Goal: Task Accomplishment & Management: Use online tool/utility

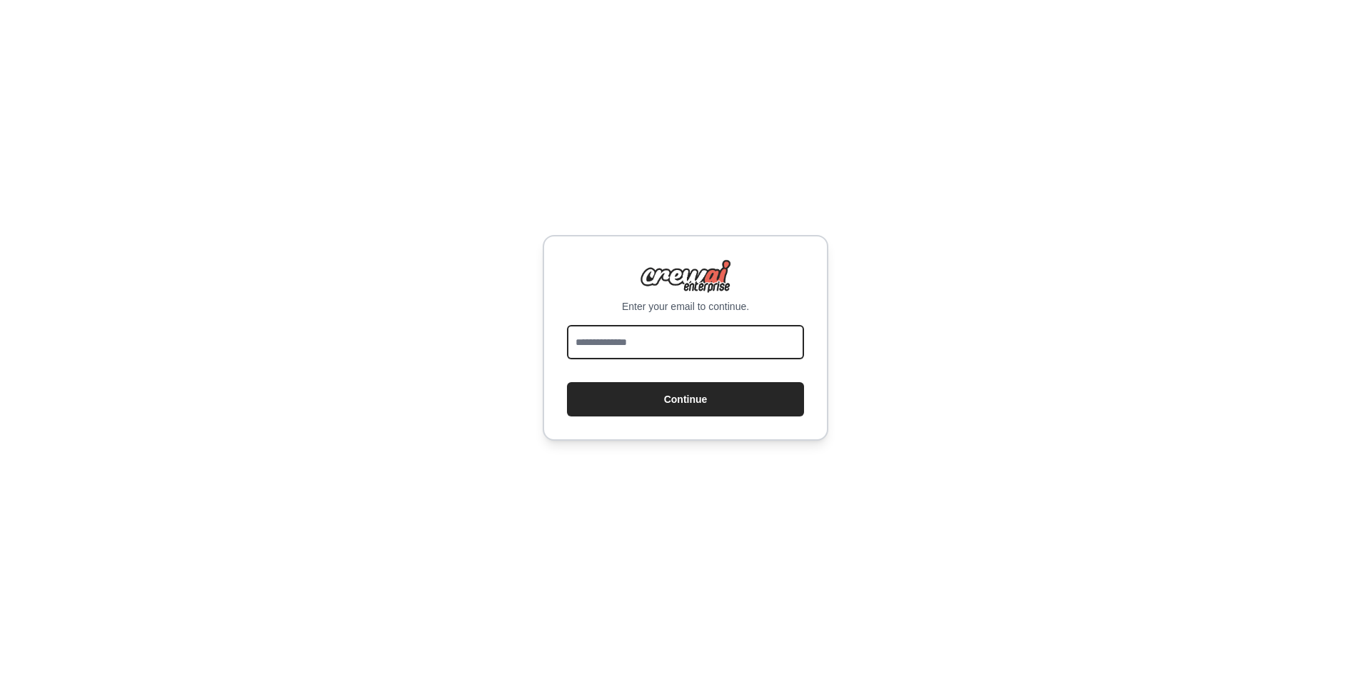
click at [648, 353] on input "email" at bounding box center [685, 342] width 237 height 34
type input "**********"
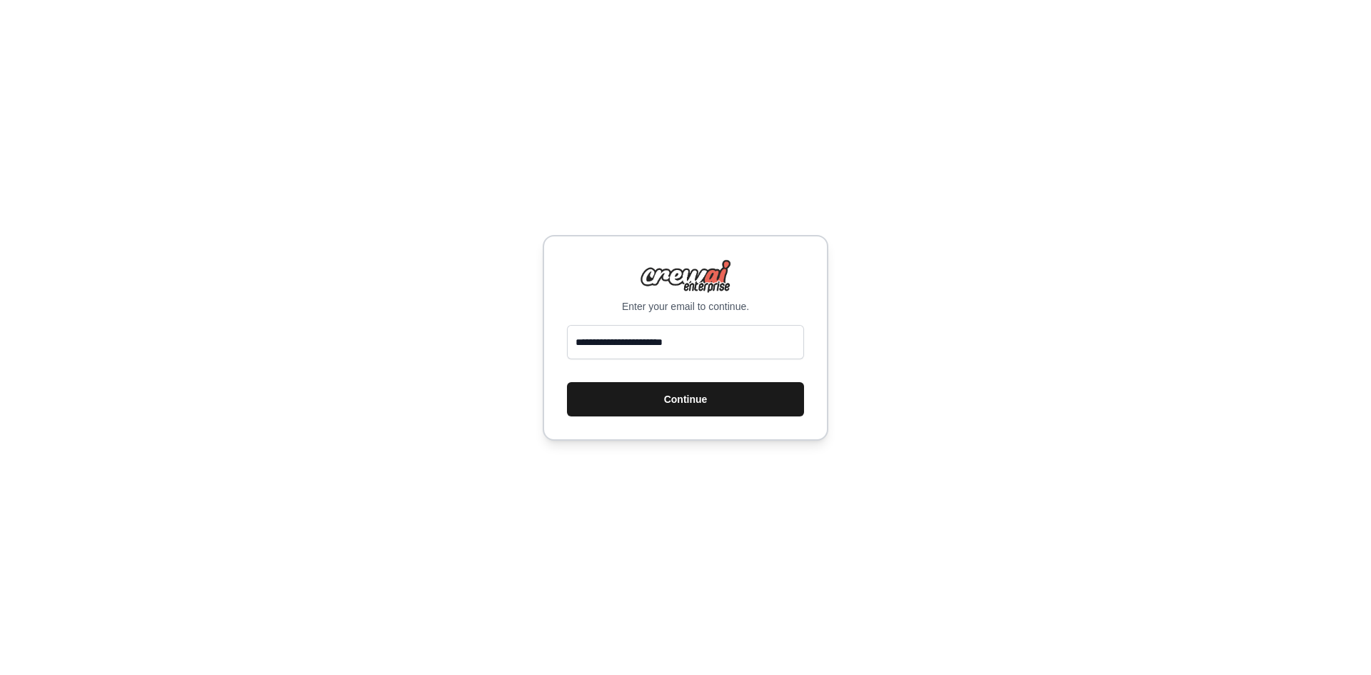
click at [650, 384] on button "Continue" at bounding box center [685, 399] width 237 height 34
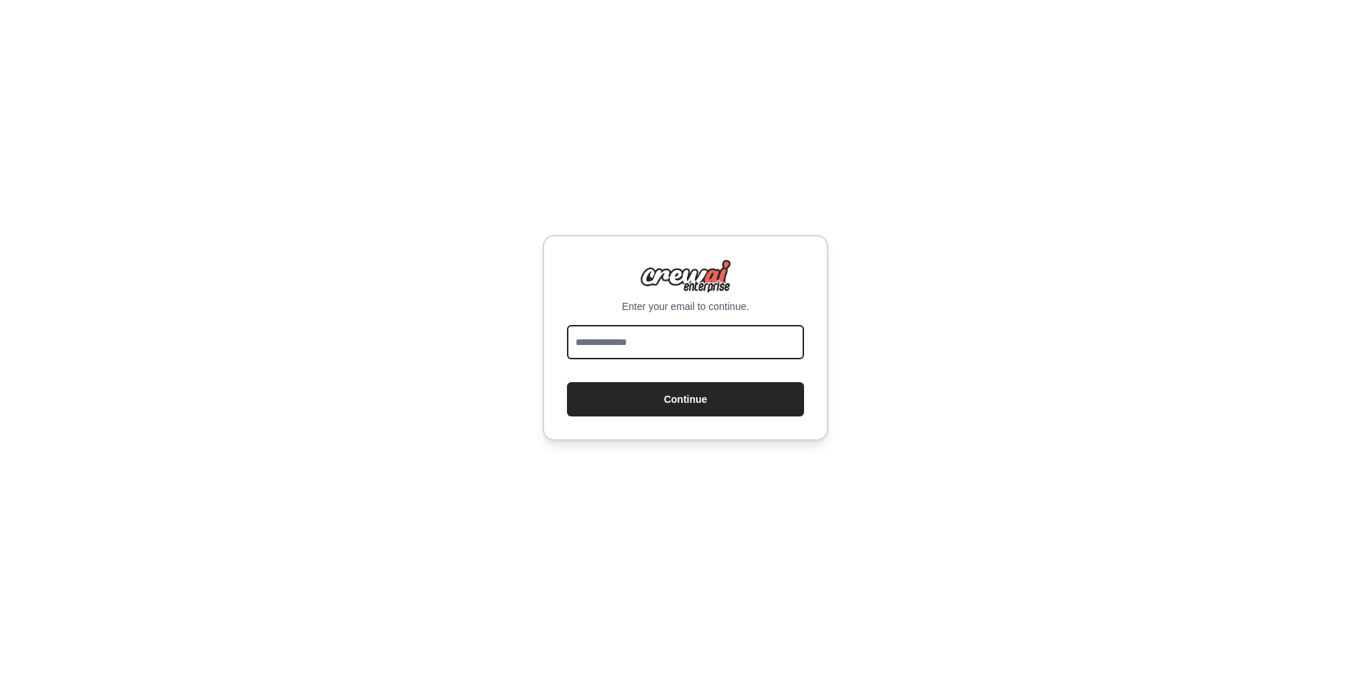
click at [678, 337] on input "email" at bounding box center [685, 342] width 237 height 34
type input "**********"
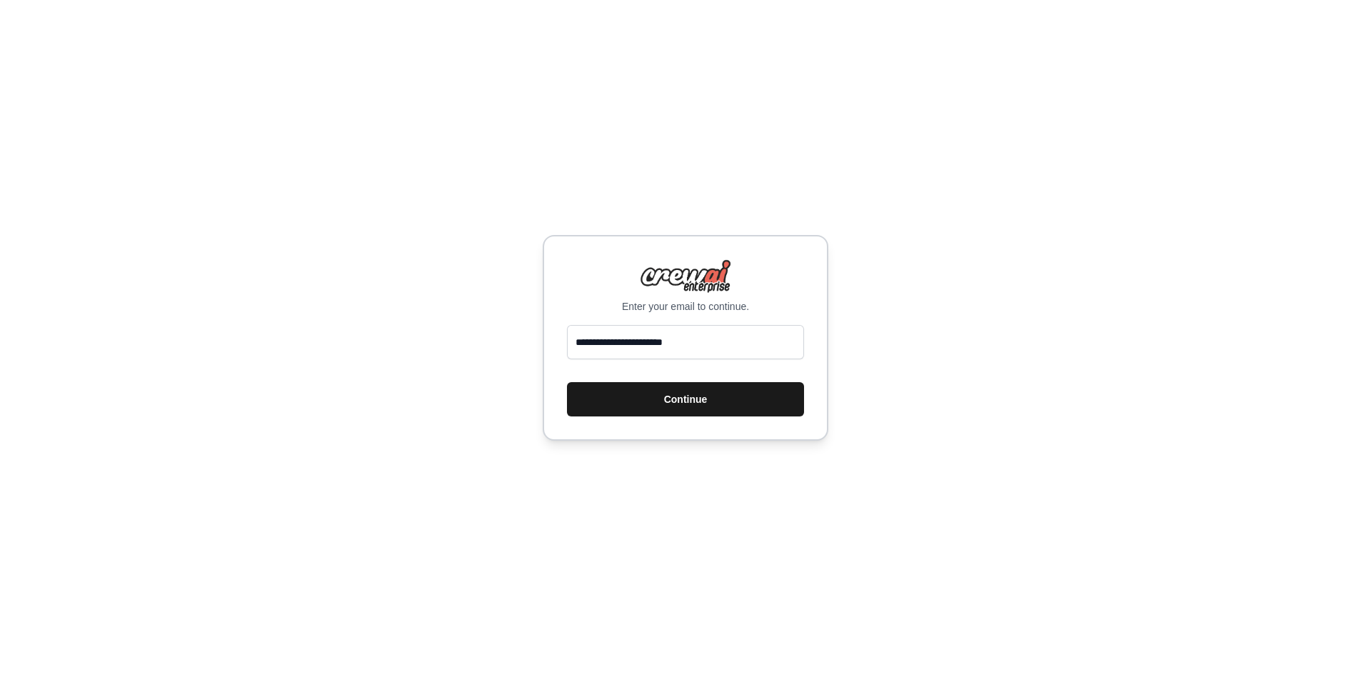
click at [709, 408] on button "Continue" at bounding box center [685, 399] width 237 height 34
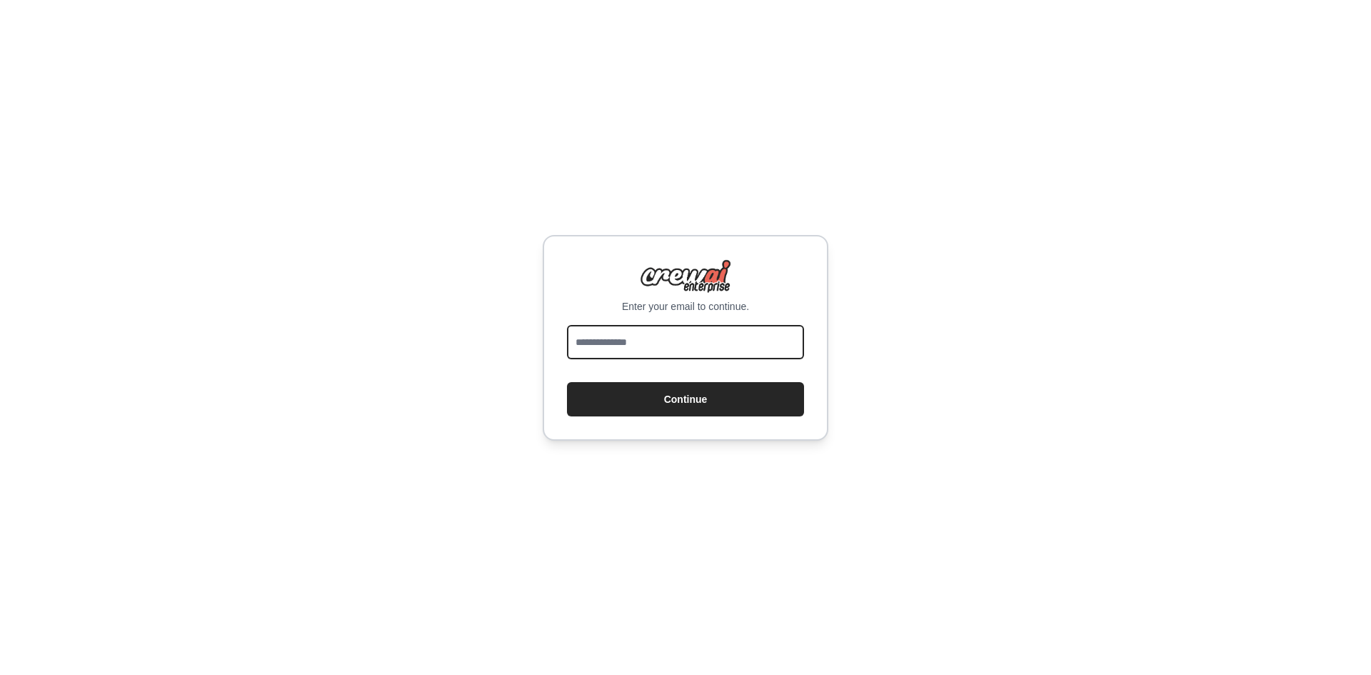
click at [686, 341] on input "email" at bounding box center [685, 342] width 237 height 34
type input "**********"
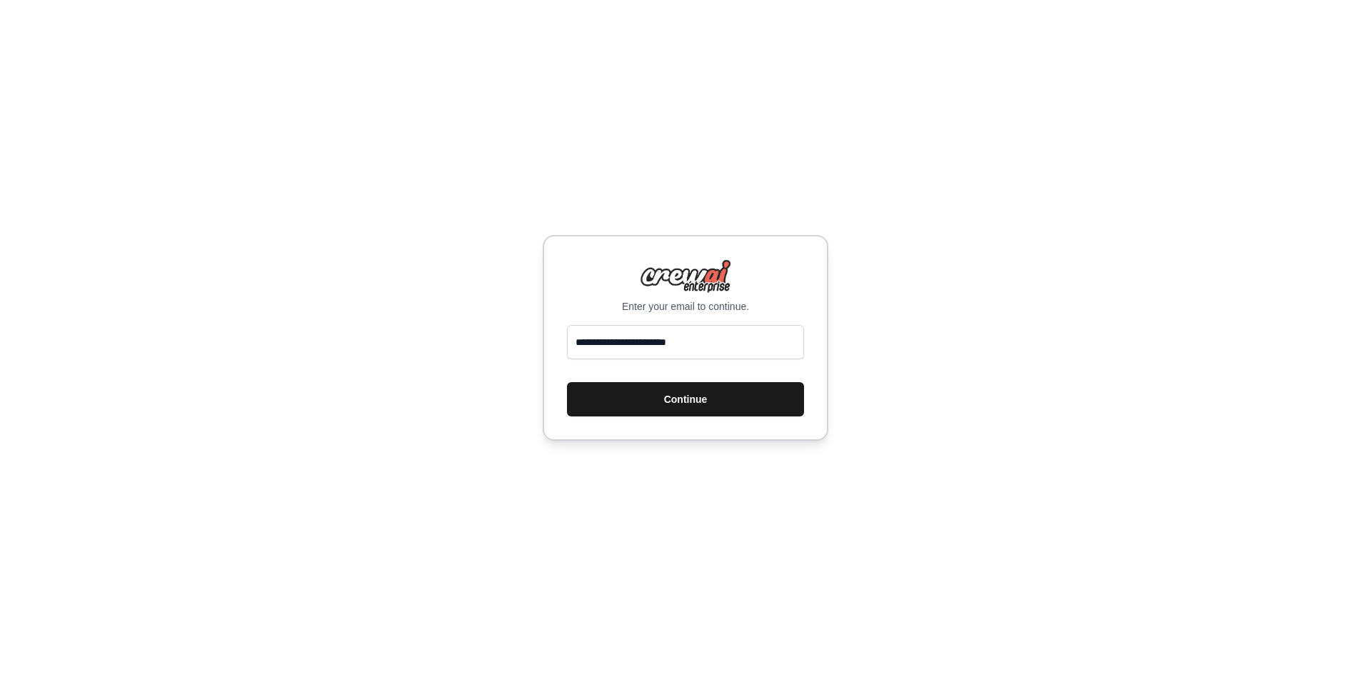
click at [631, 406] on button "Continue" at bounding box center [685, 399] width 237 height 34
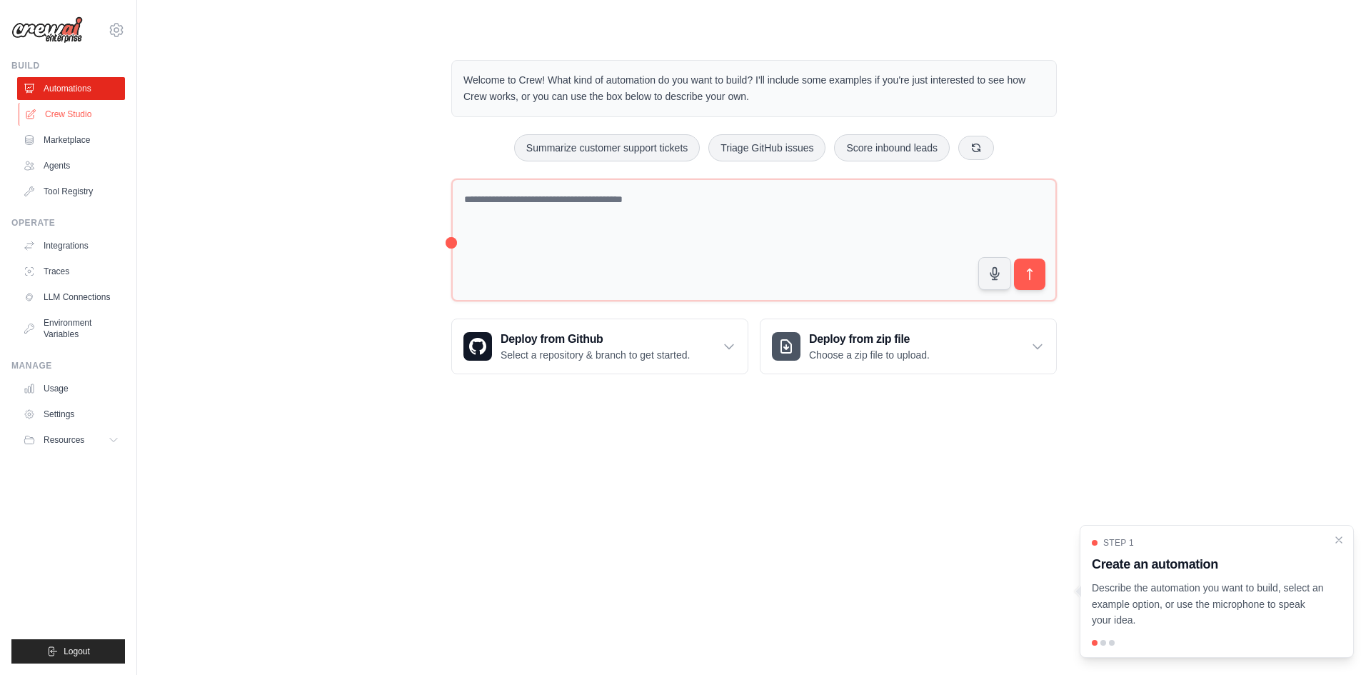
click at [78, 114] on link "Crew Studio" at bounding box center [73, 114] width 108 height 23
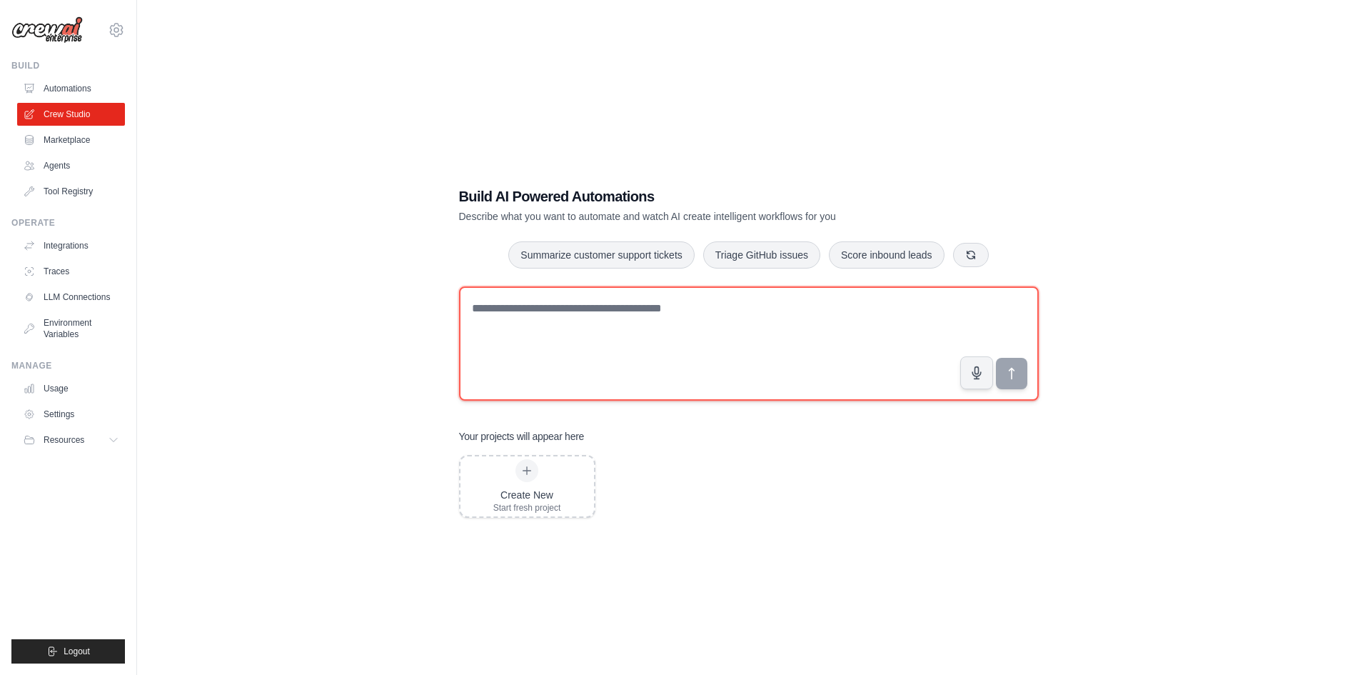
click at [618, 313] on textarea at bounding box center [749, 343] width 580 height 114
paste textarea "**********"
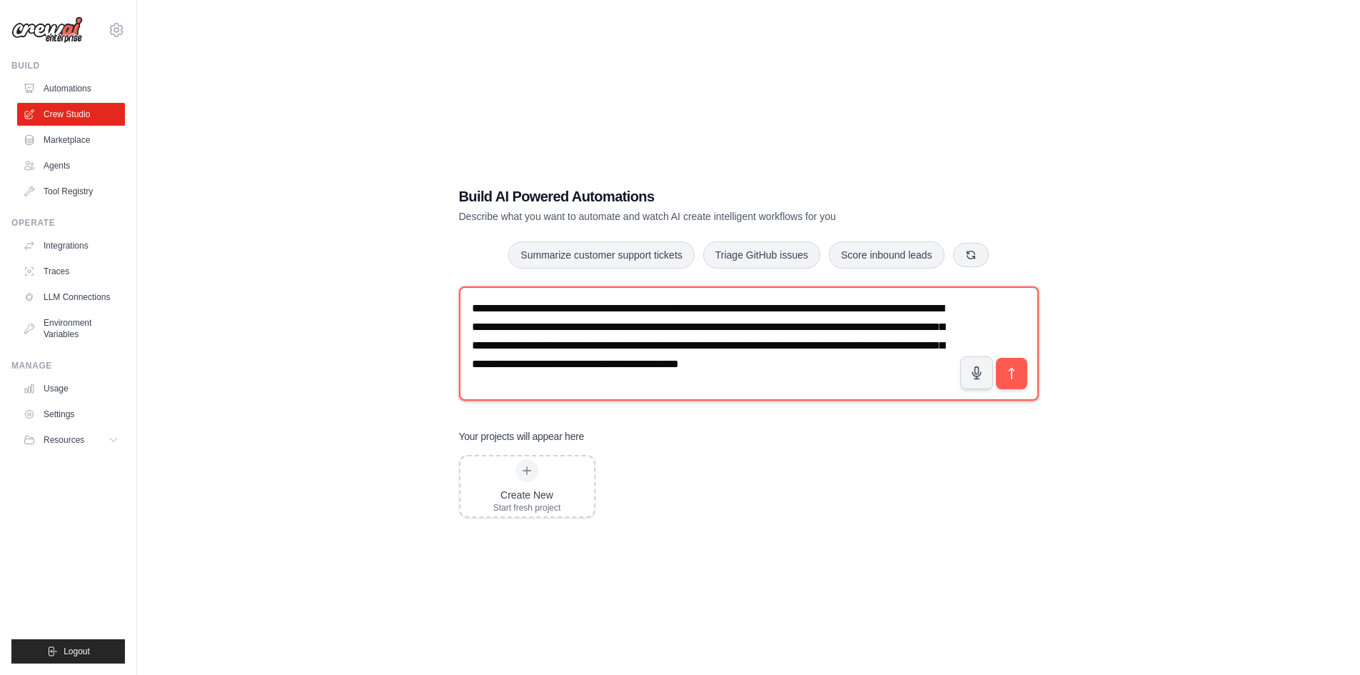
type textarea "**********"
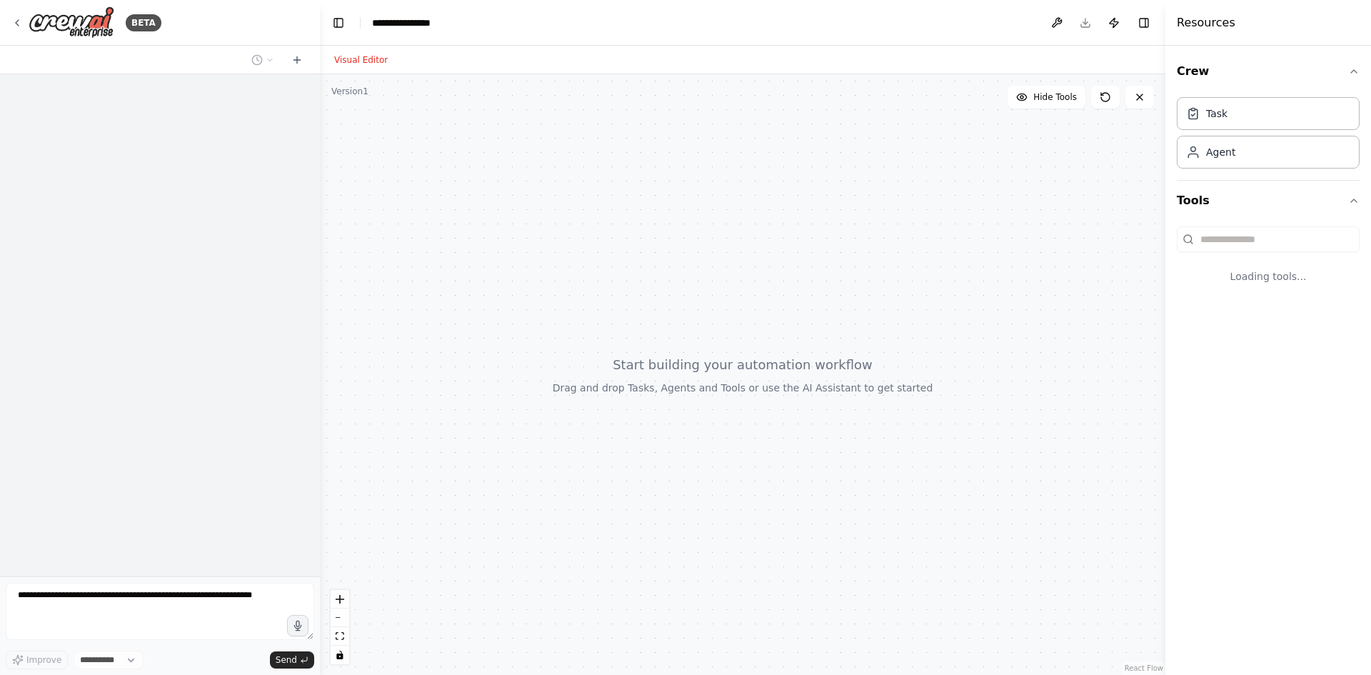
select select "****"
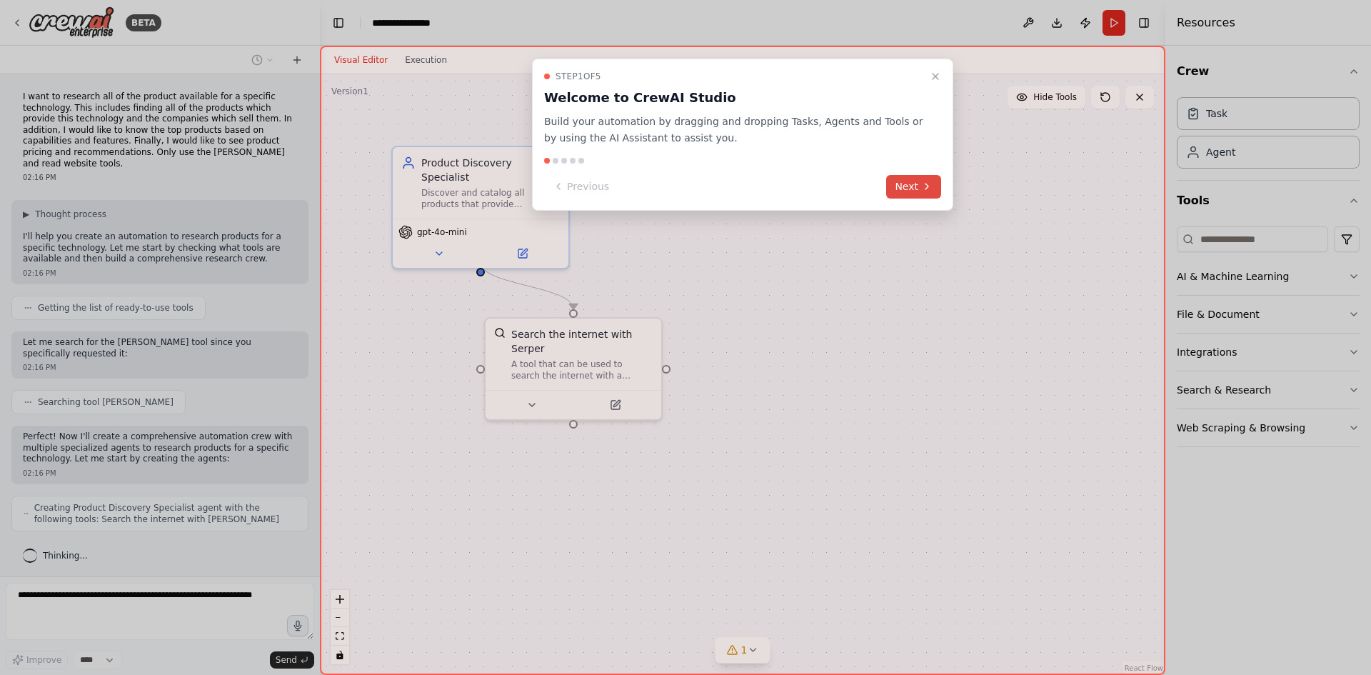
click at [910, 188] on button "Next" at bounding box center [913, 187] width 55 height 24
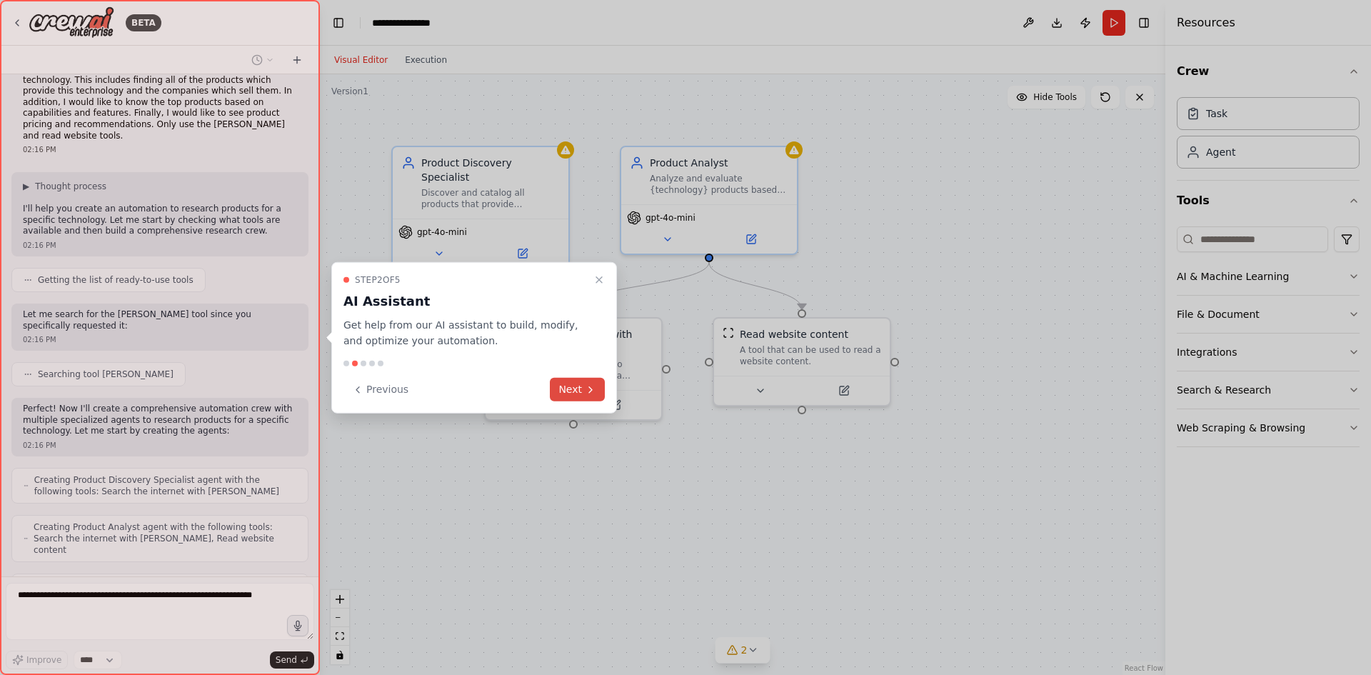
scroll to position [75, 0]
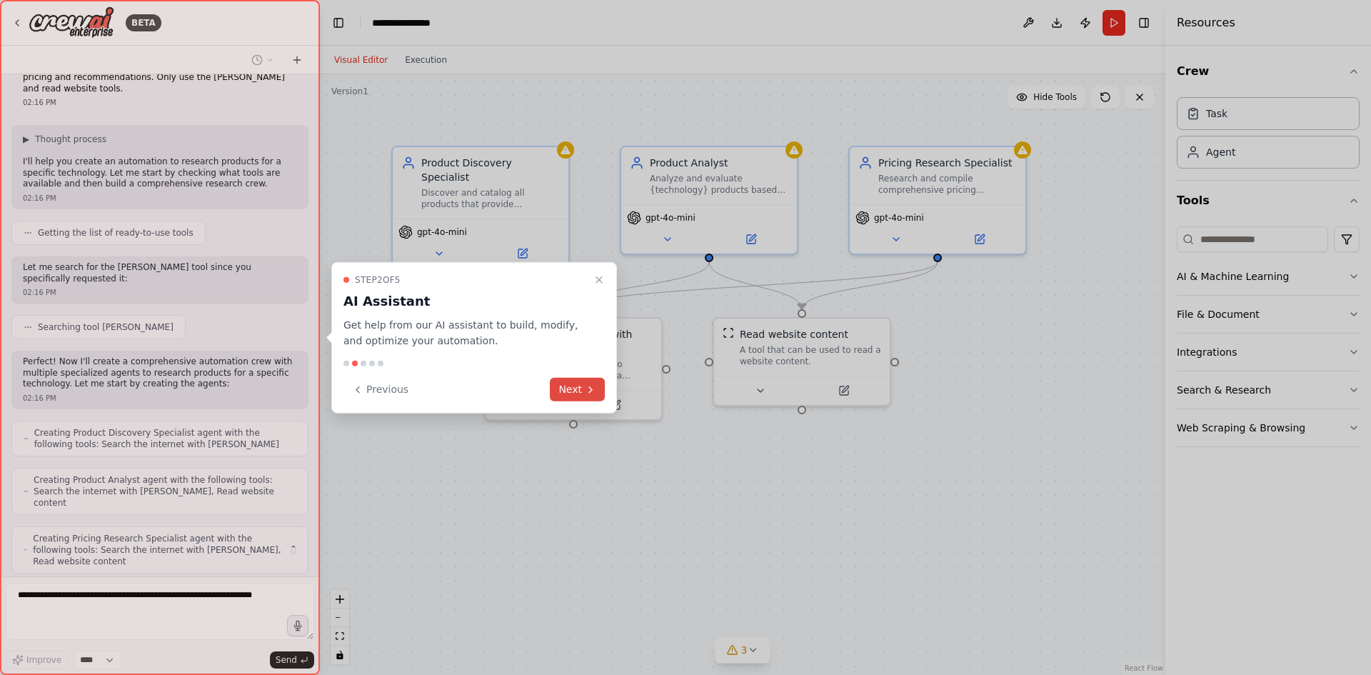
click at [565, 386] on button "Next" at bounding box center [577, 390] width 55 height 24
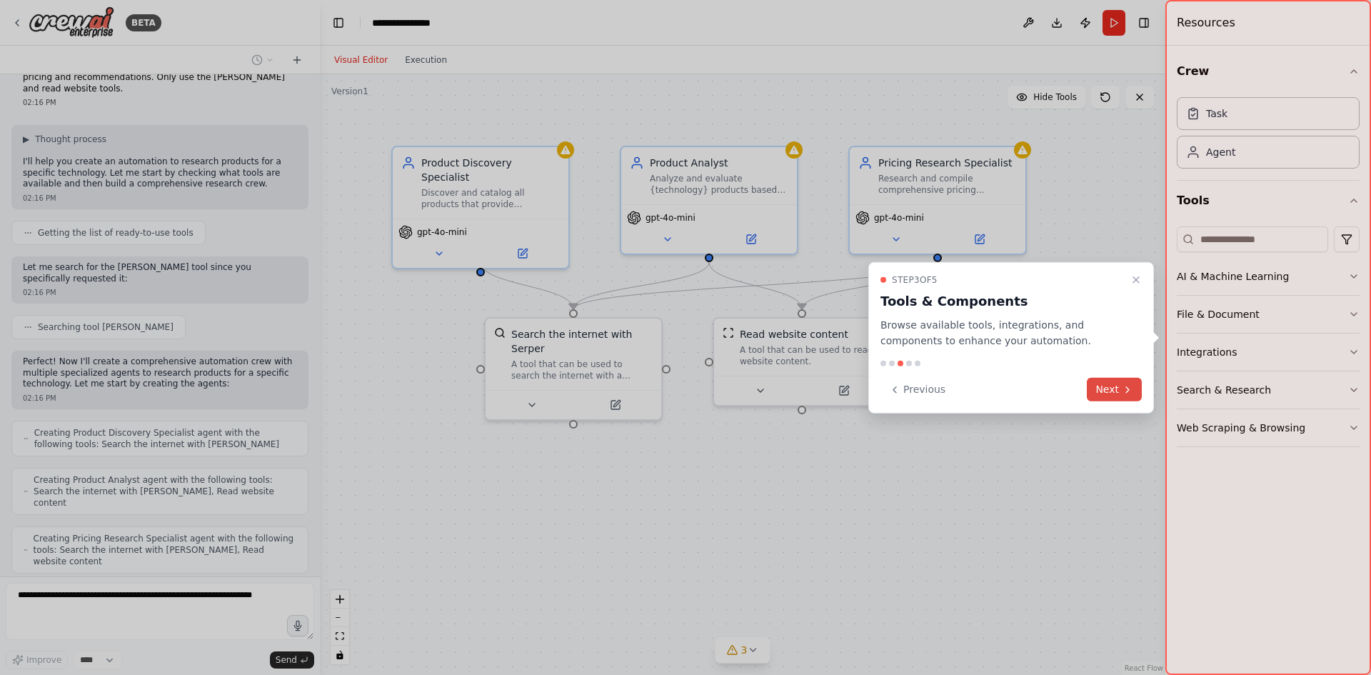
click at [1107, 386] on button "Next" at bounding box center [1114, 390] width 55 height 24
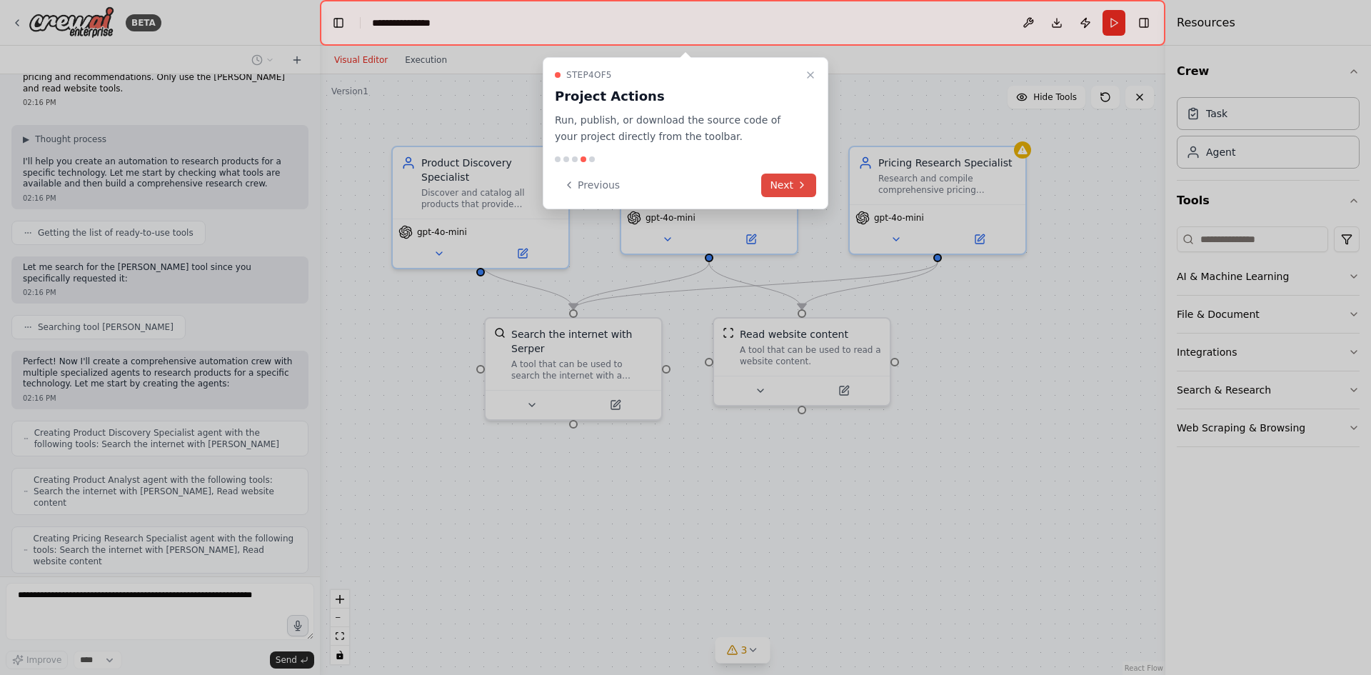
scroll to position [111, 0]
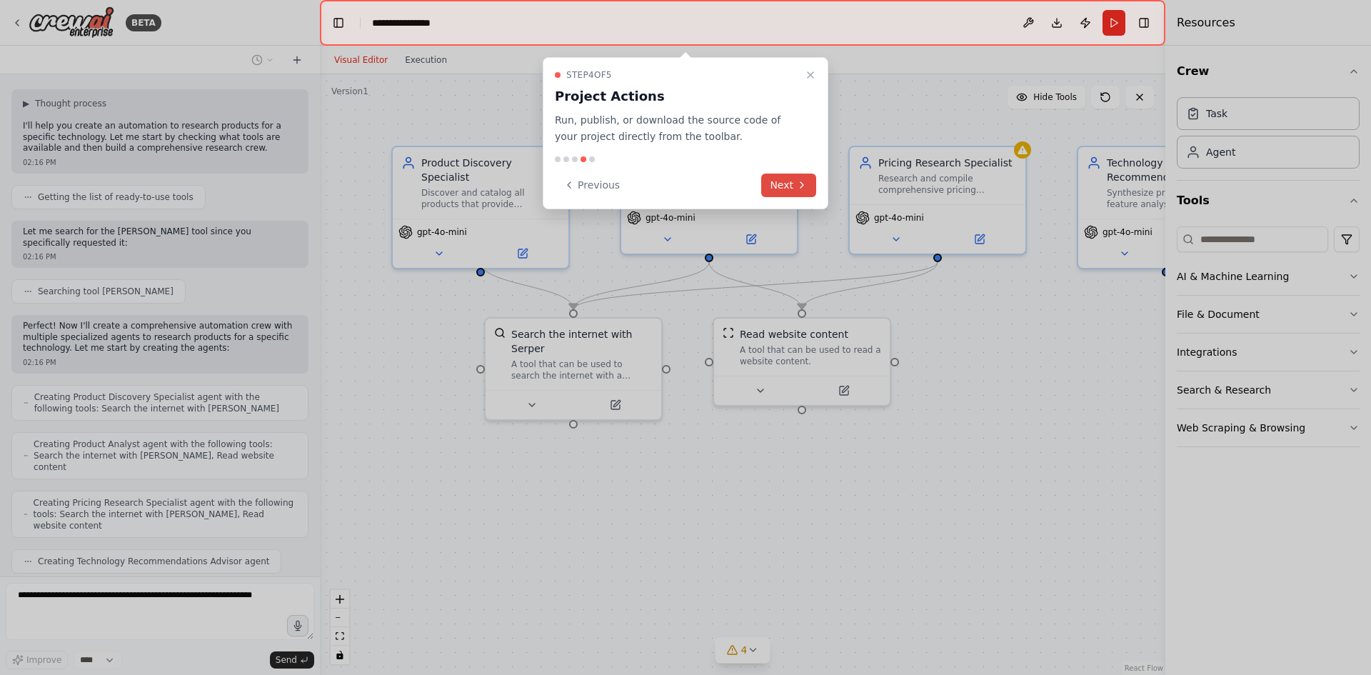
click at [793, 190] on button "Next" at bounding box center [788, 186] width 55 height 24
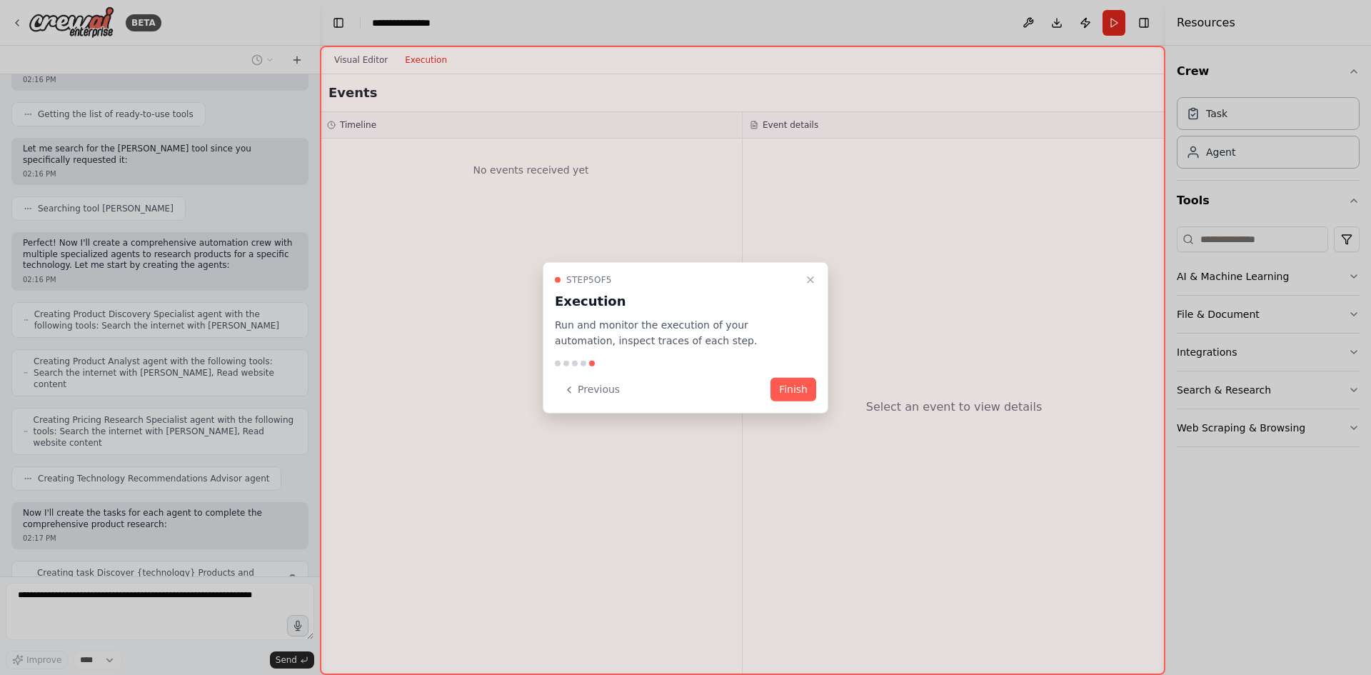
scroll to position [205, 0]
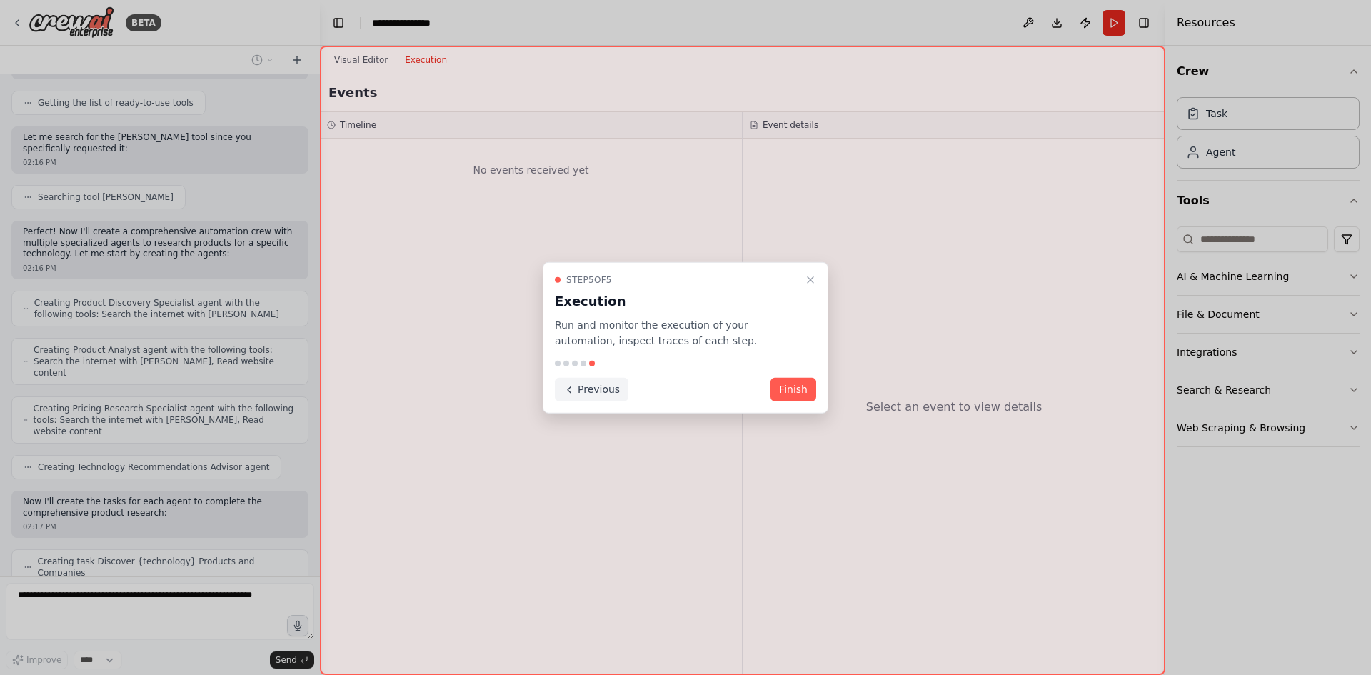
click at [617, 394] on button "Previous" at bounding box center [592, 390] width 74 height 24
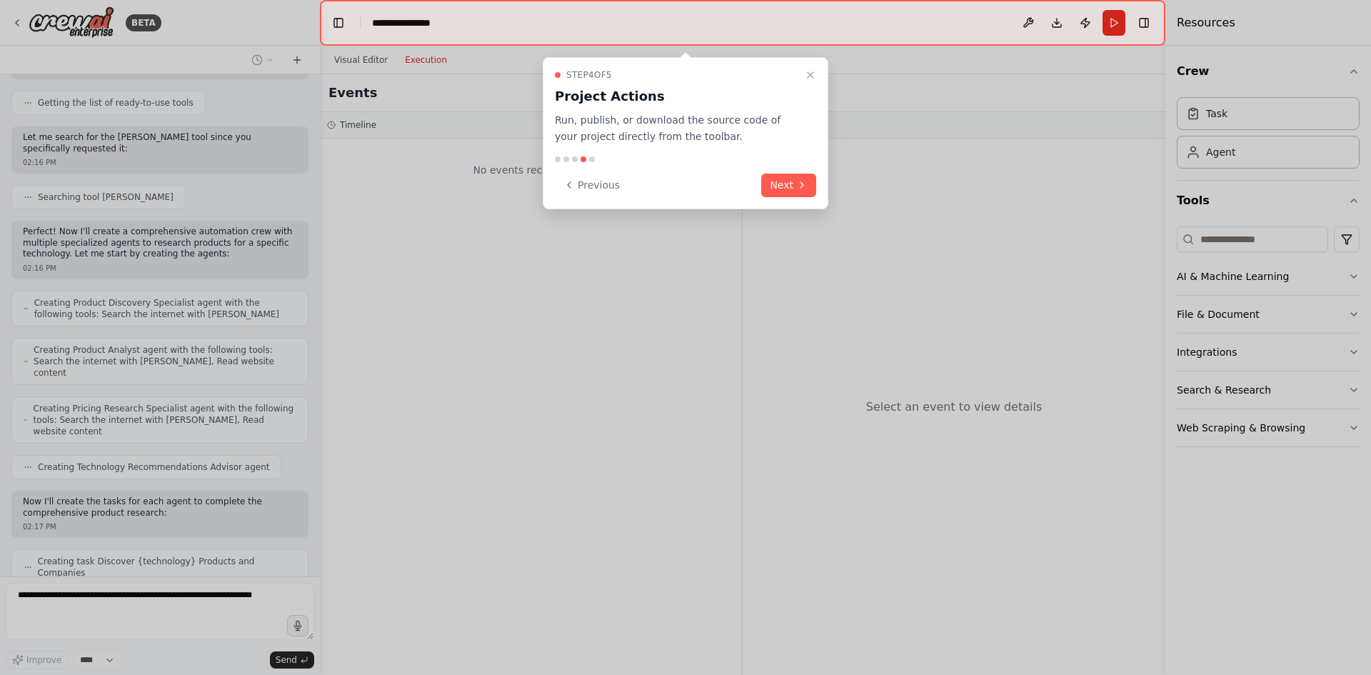
click at [617, 394] on div at bounding box center [685, 337] width 1371 height 675
click at [596, 191] on button "Previous" at bounding box center [592, 186] width 74 height 24
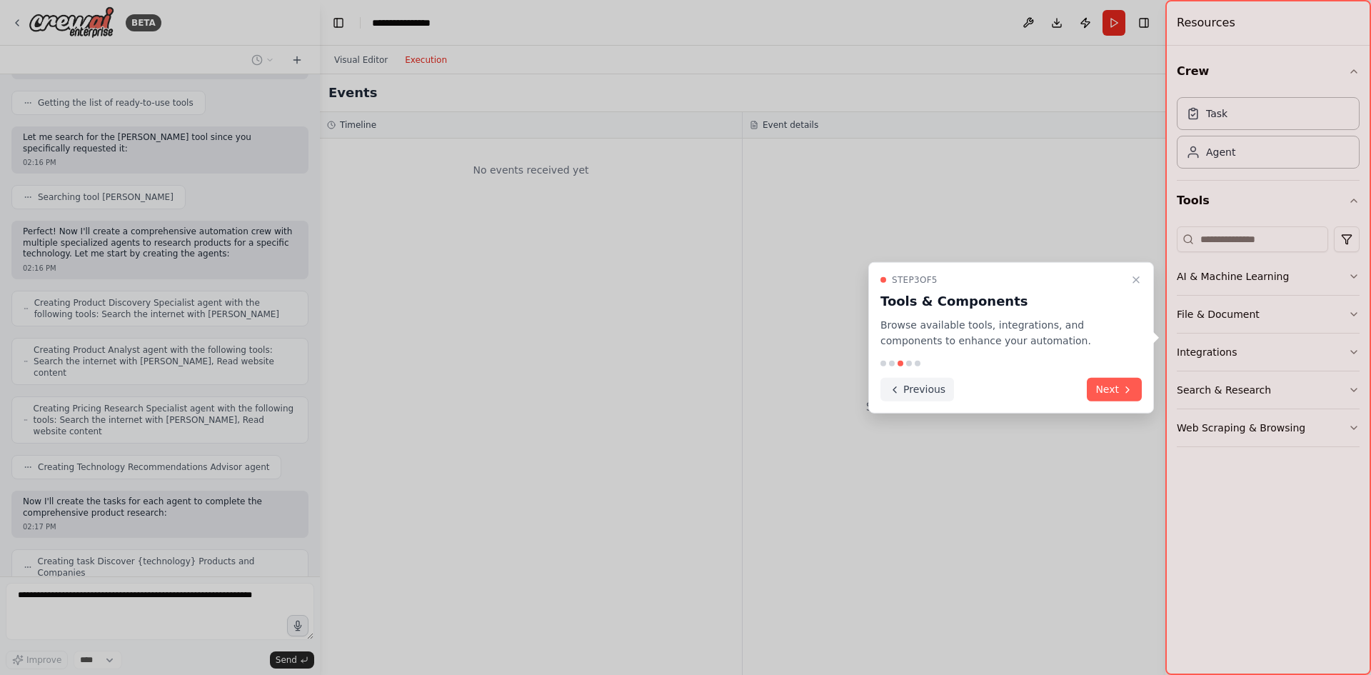
click at [936, 388] on button "Previous" at bounding box center [917, 390] width 74 height 24
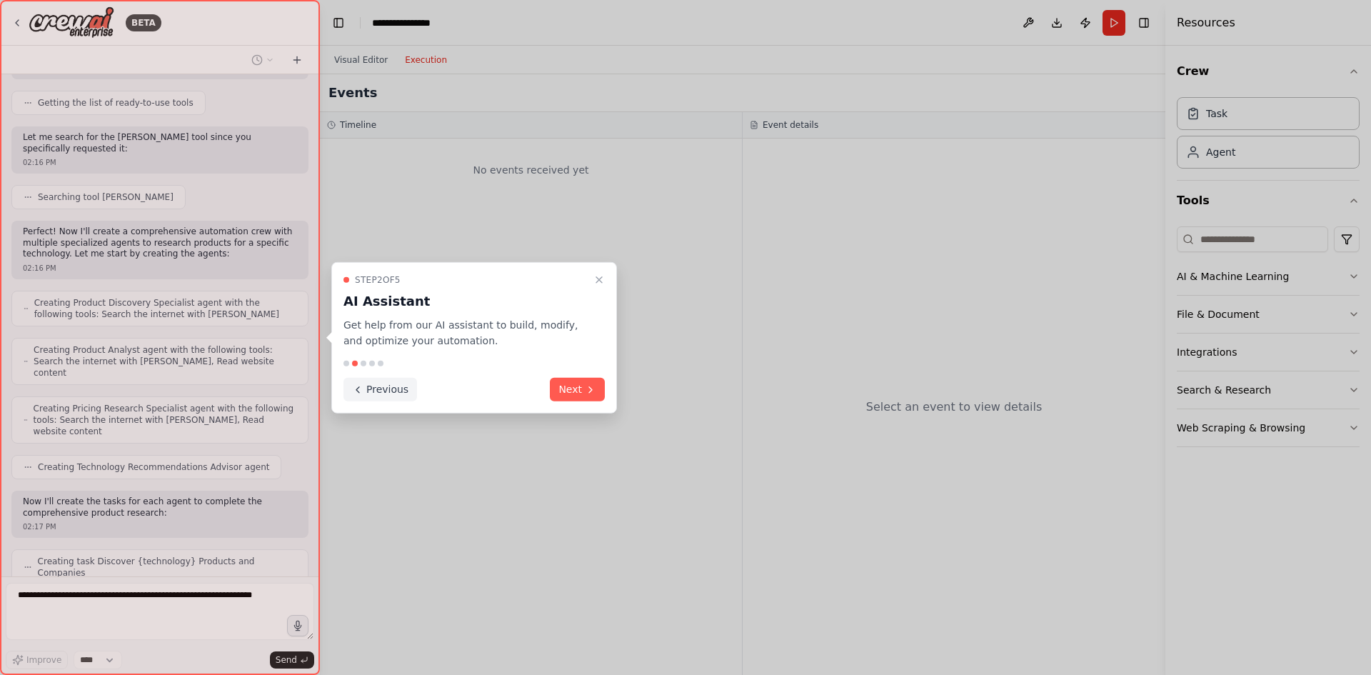
click at [385, 394] on button "Previous" at bounding box center [380, 390] width 74 height 24
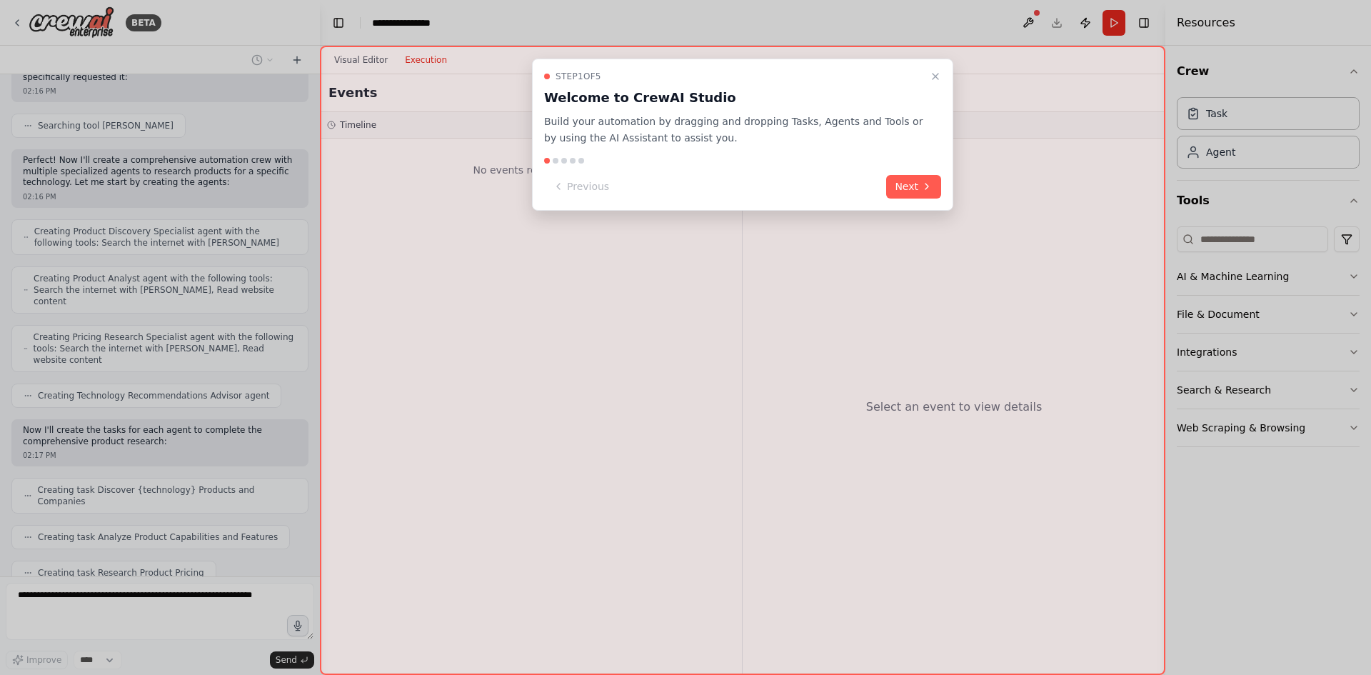
scroll to position [312, 0]
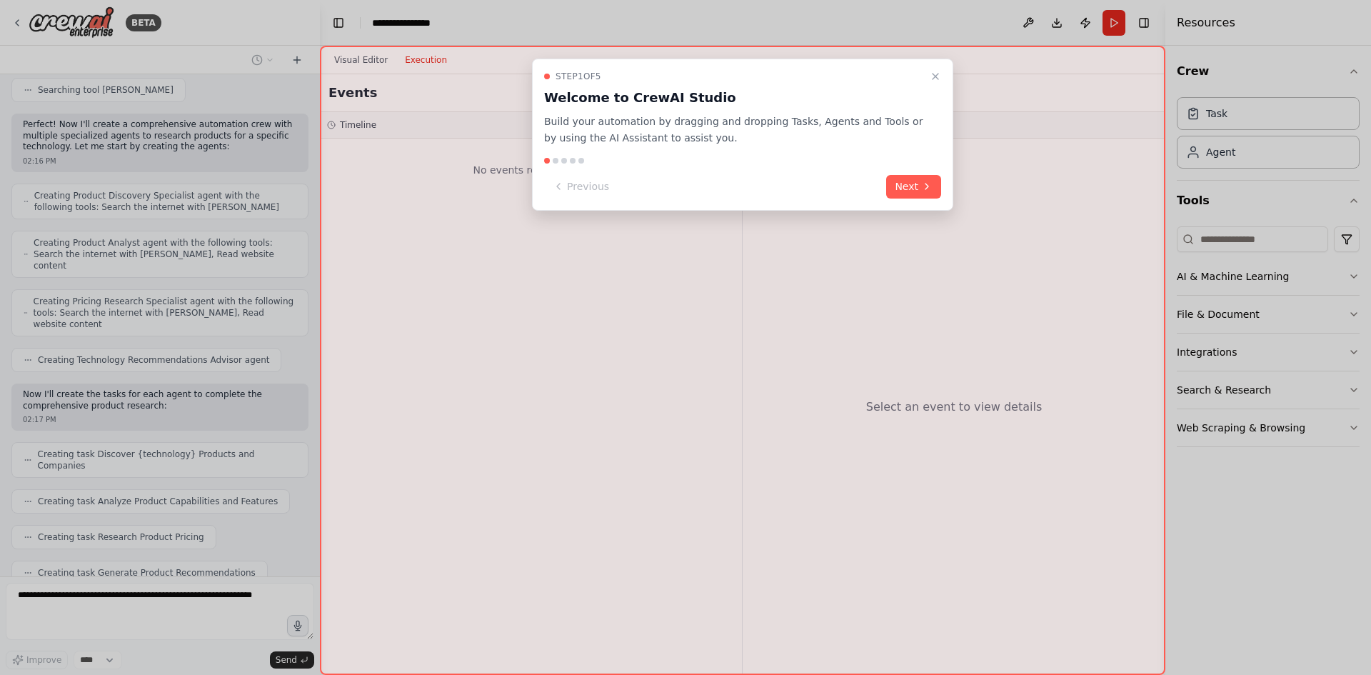
click at [902, 172] on div "Step 1 of 5 Welcome to CrewAI Studio Build your automation by dragging and drop…" at bounding box center [742, 135] width 421 height 152
click at [898, 183] on button "Next" at bounding box center [913, 187] width 55 height 24
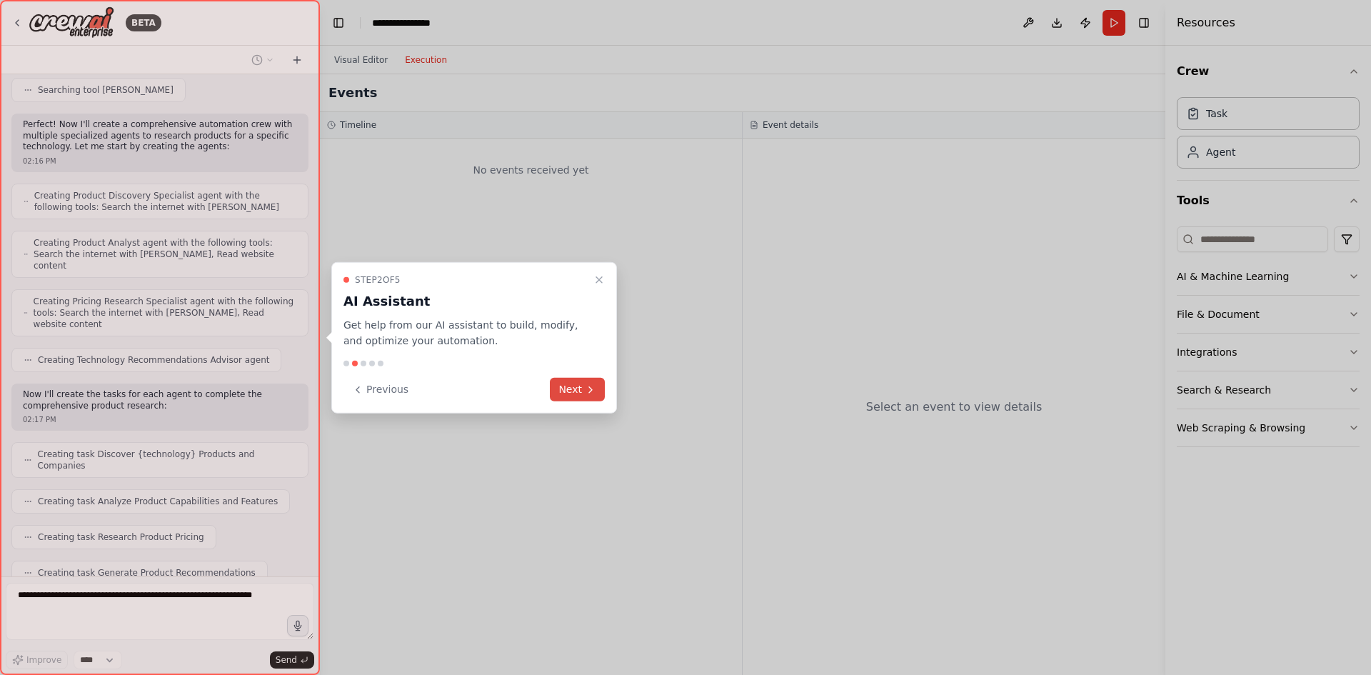
click at [591, 386] on icon at bounding box center [590, 388] width 11 height 11
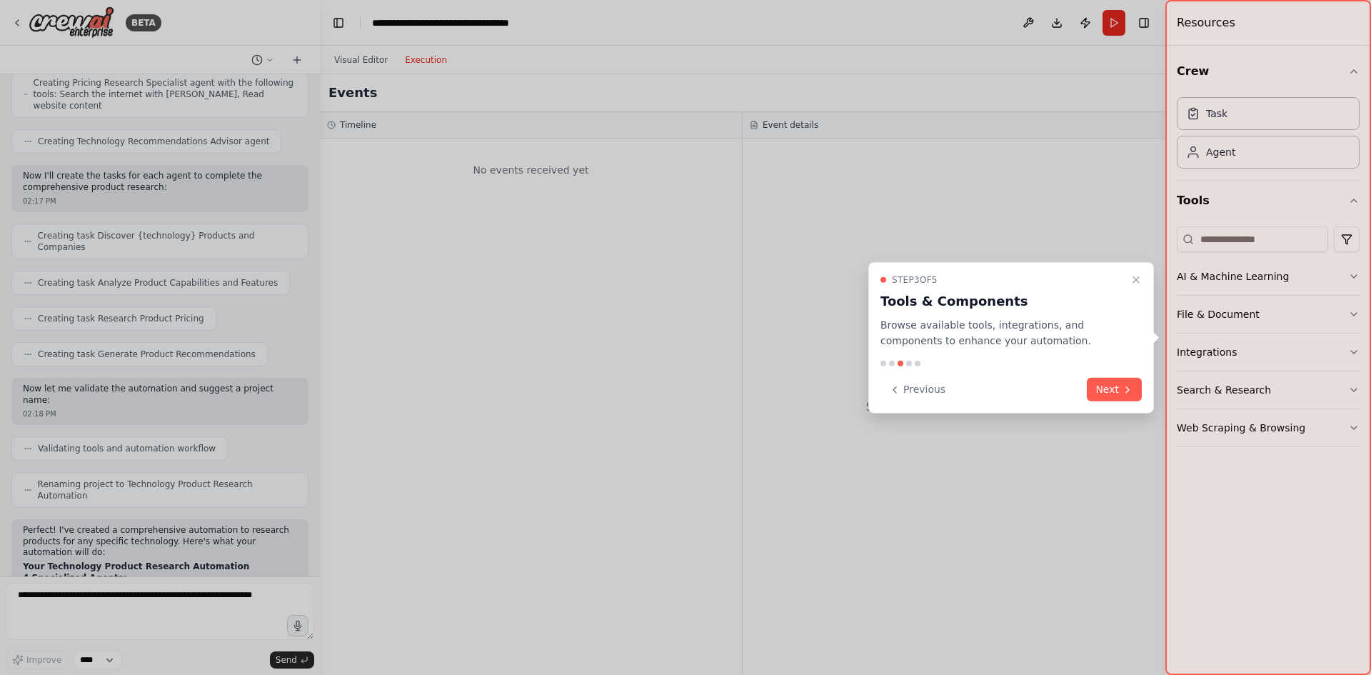
scroll to position [553, 0]
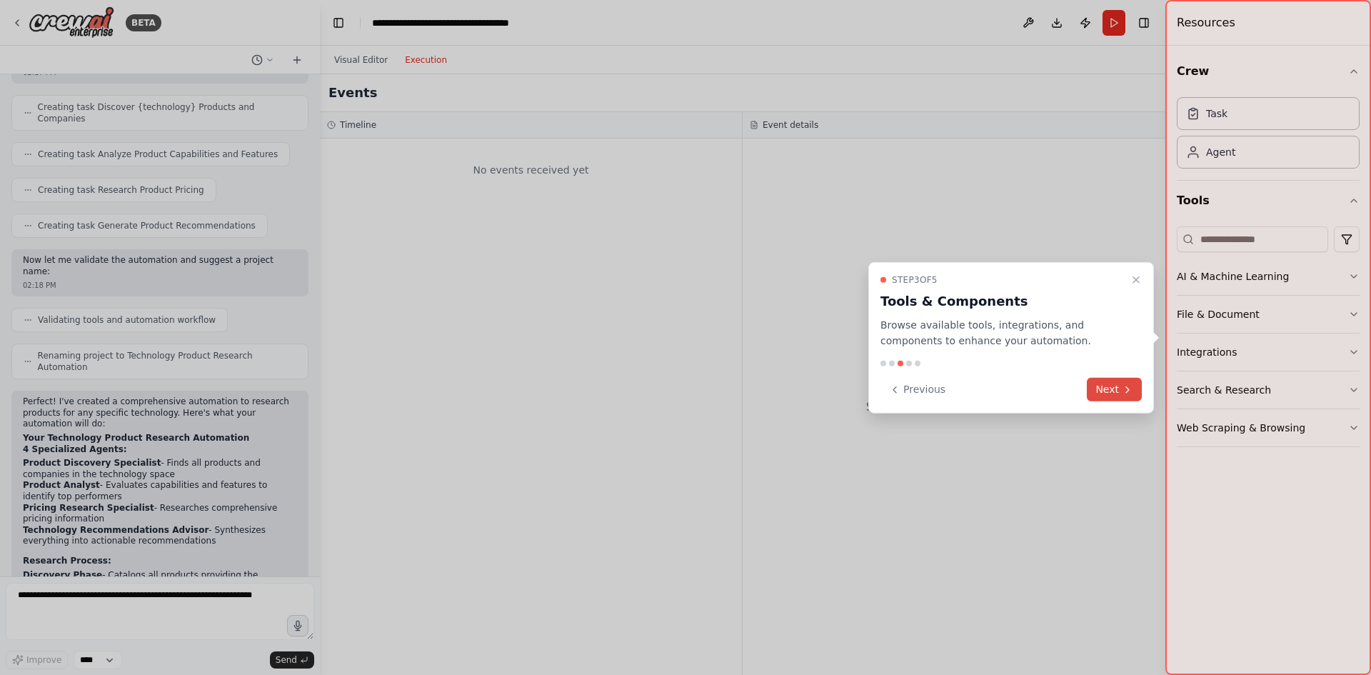
click at [1121, 388] on button "Next" at bounding box center [1114, 390] width 55 height 24
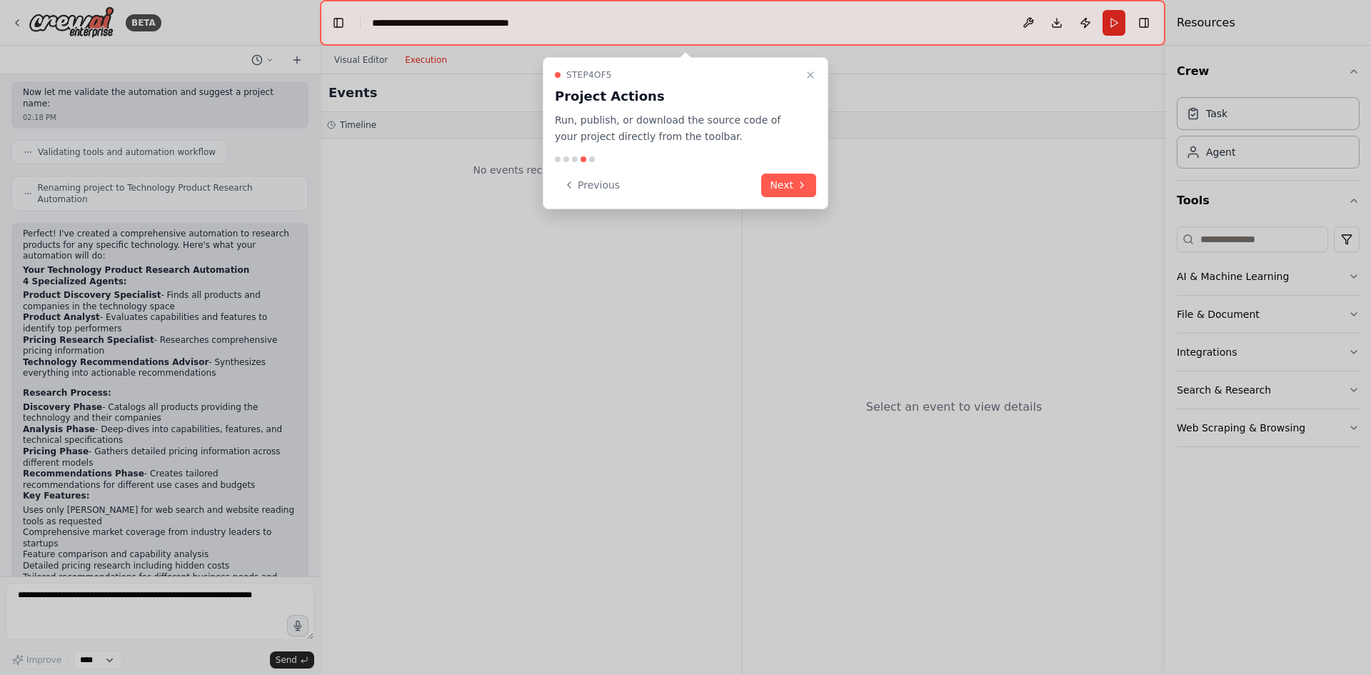
scroll to position [841, 0]
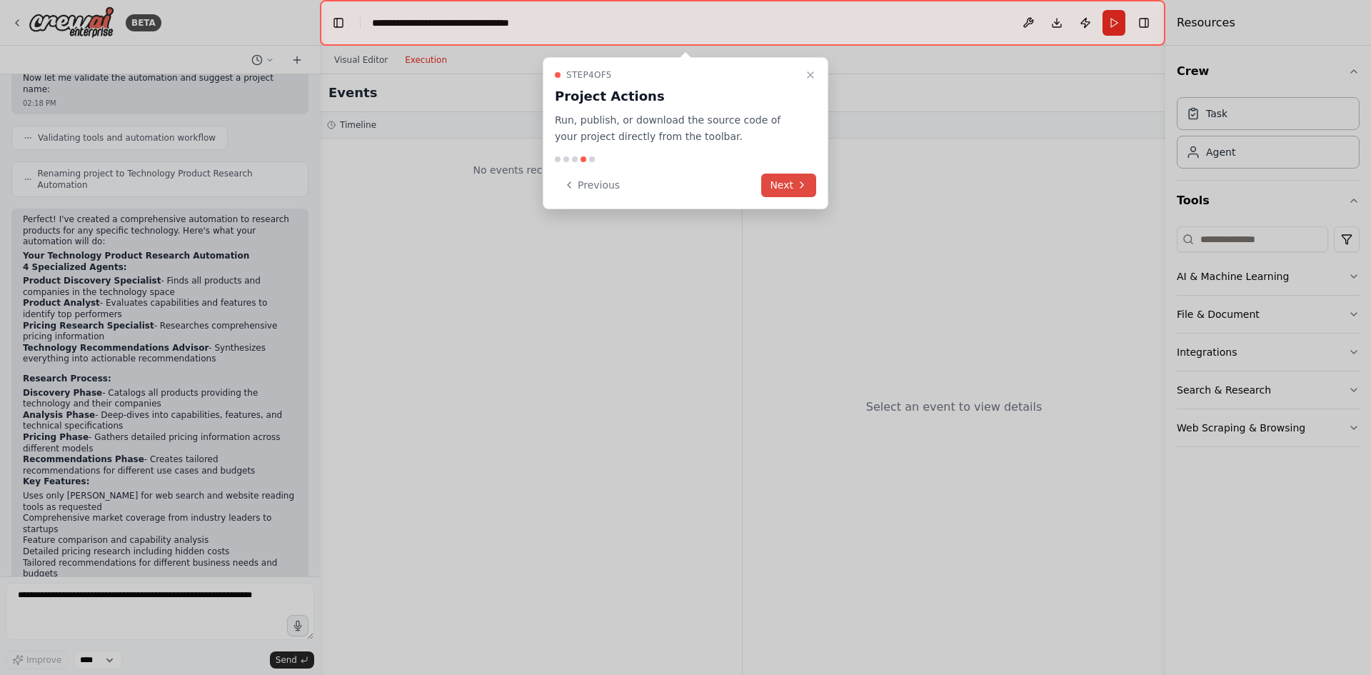
click at [785, 189] on button "Next" at bounding box center [788, 186] width 55 height 24
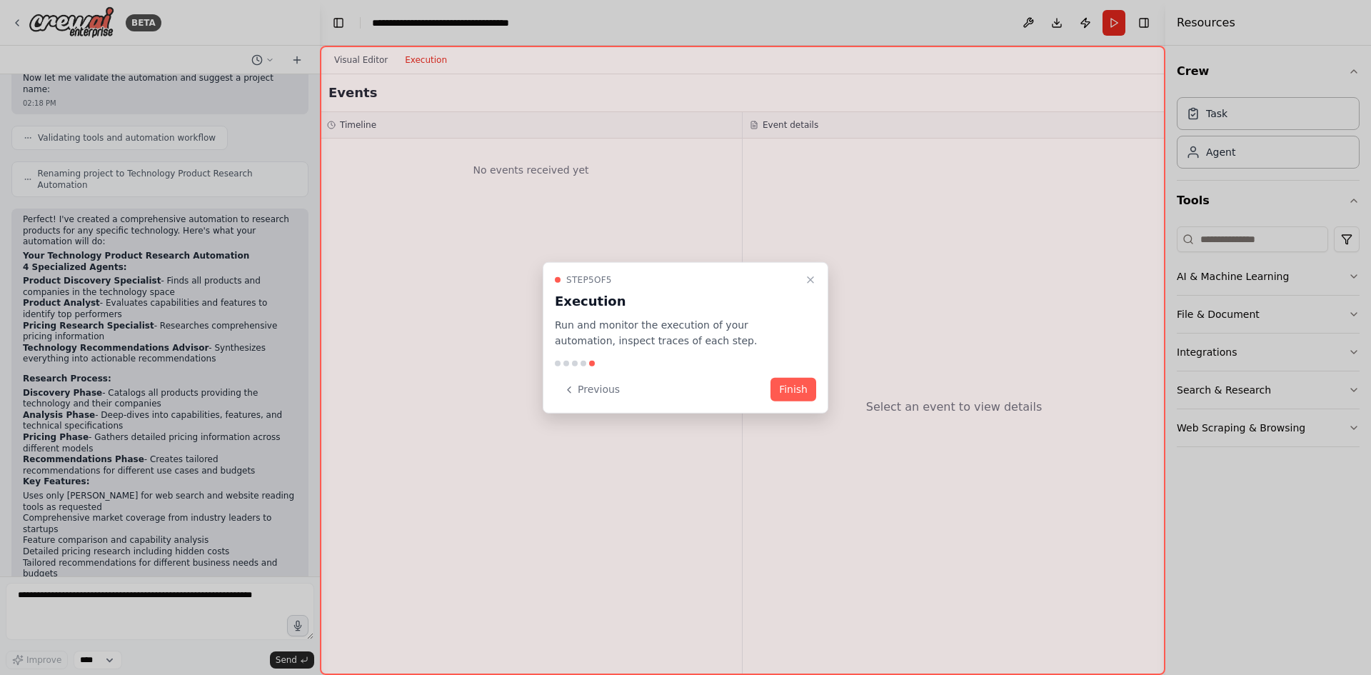
click at [803, 393] on button "Finish" at bounding box center [793, 390] width 46 height 24
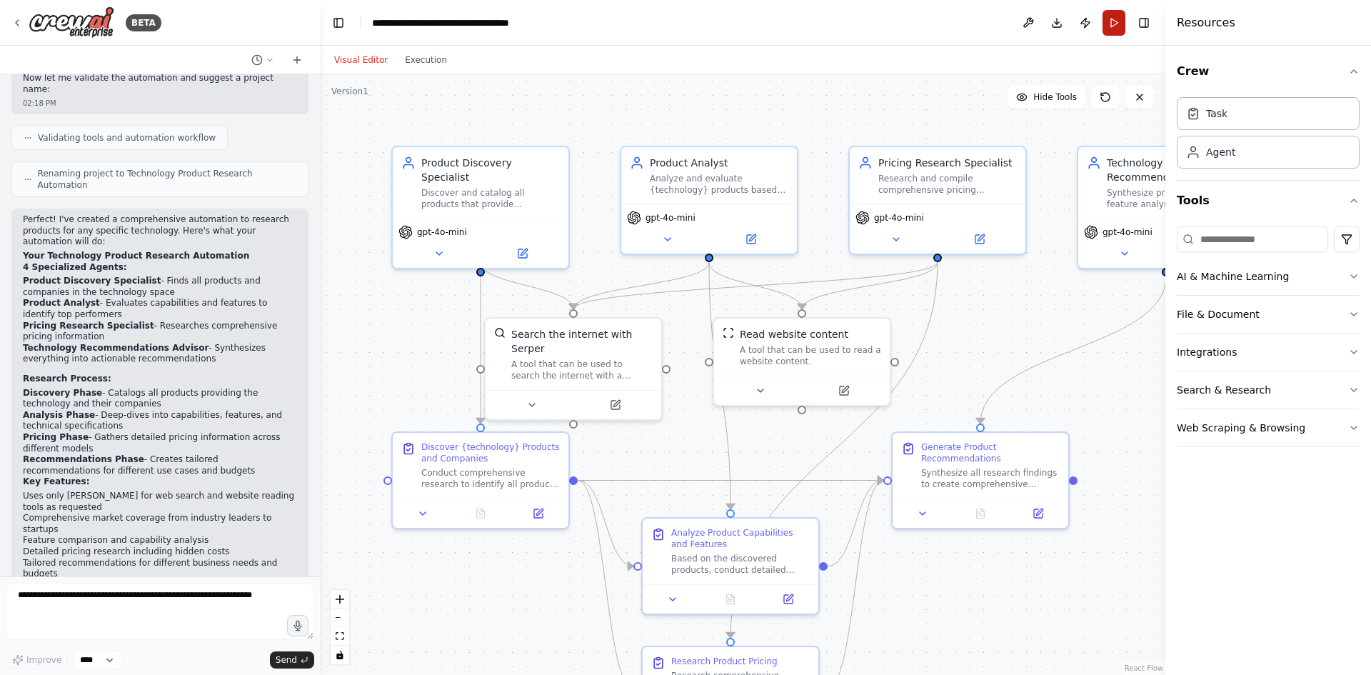
click at [1116, 29] on button "Run" at bounding box center [1113, 23] width 23 height 26
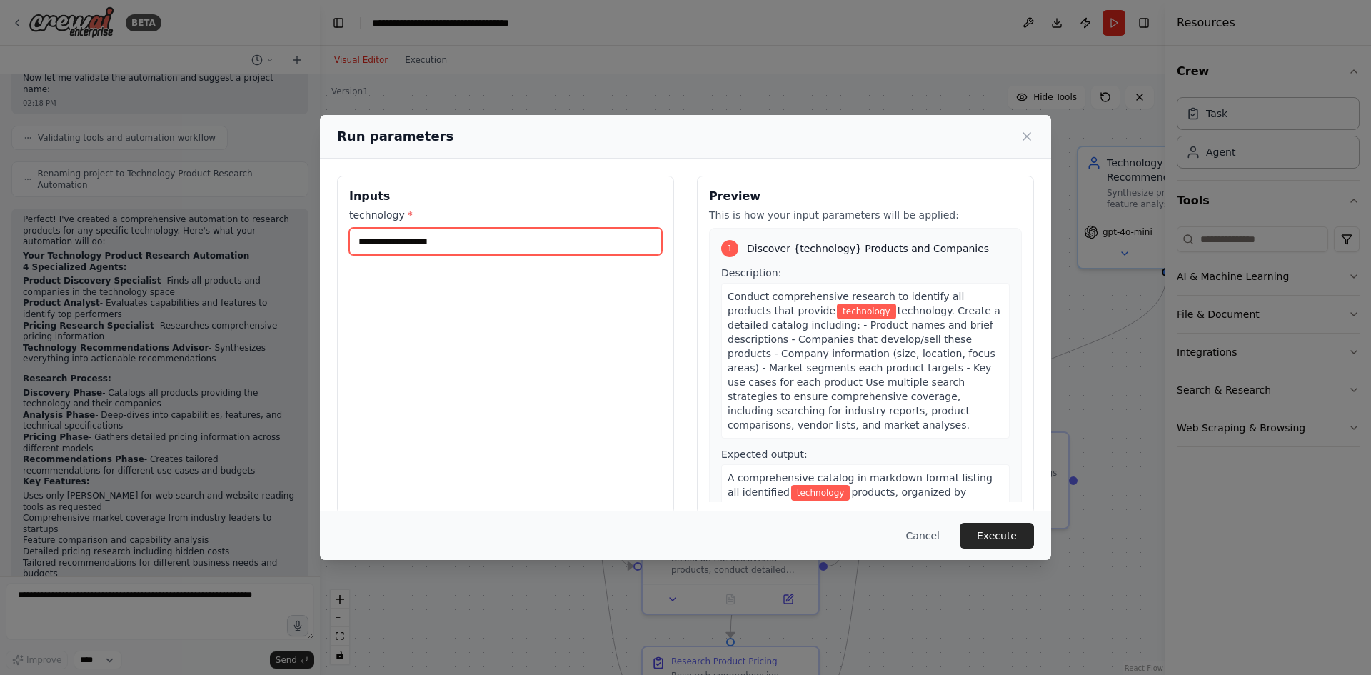
click at [538, 238] on input "technology *" at bounding box center [505, 241] width 313 height 27
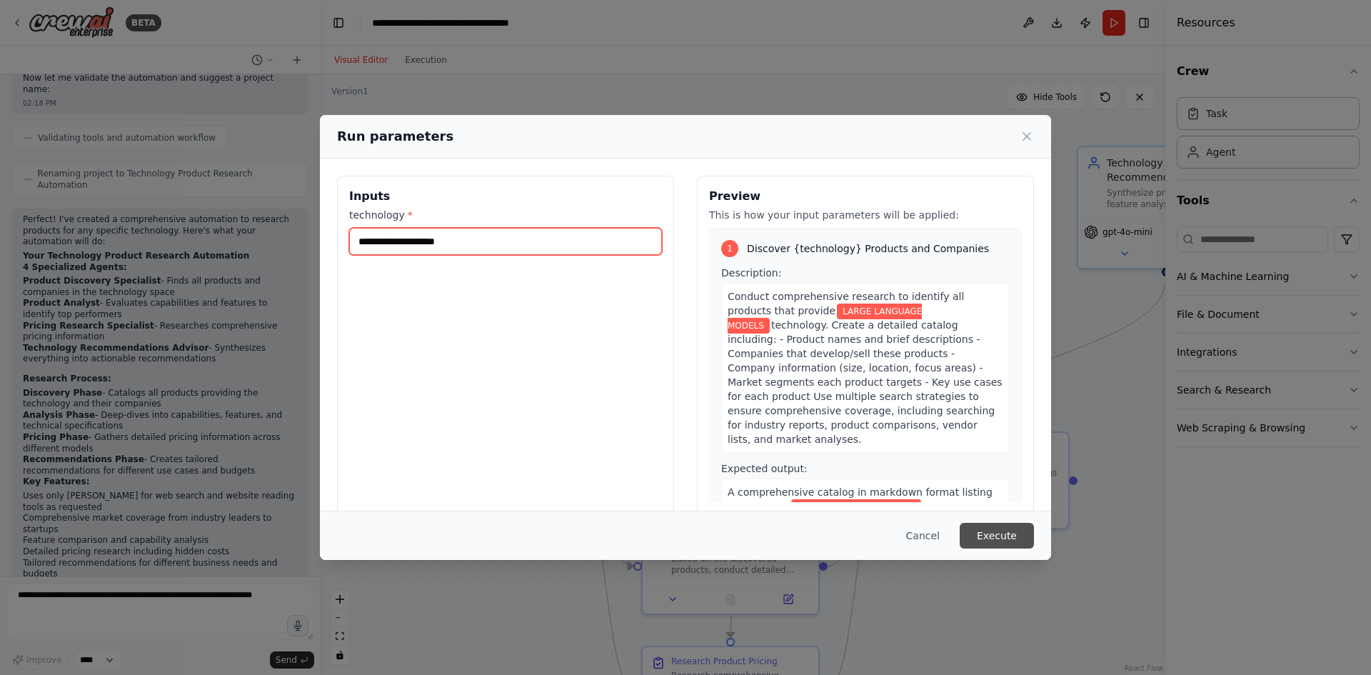
type input "**********"
click at [1016, 529] on button "Execute" at bounding box center [997, 536] width 74 height 26
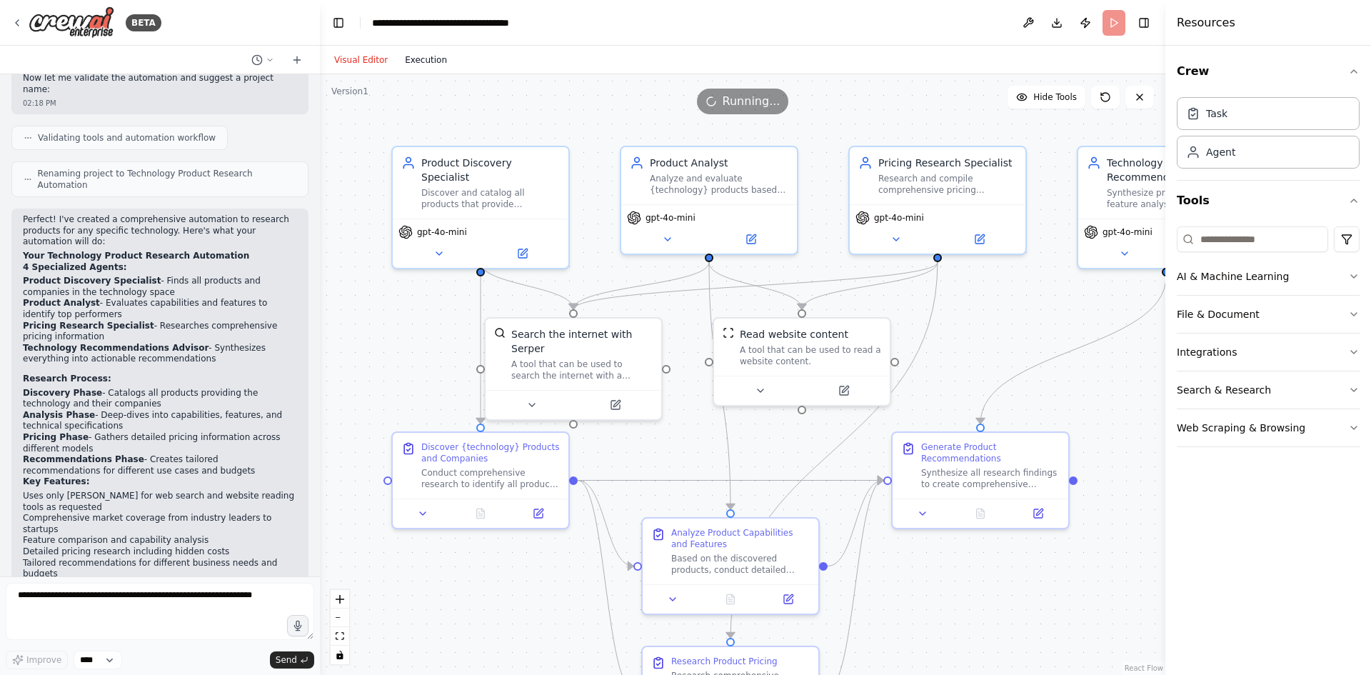
click at [424, 51] on button "Execution" at bounding box center [425, 59] width 59 height 17
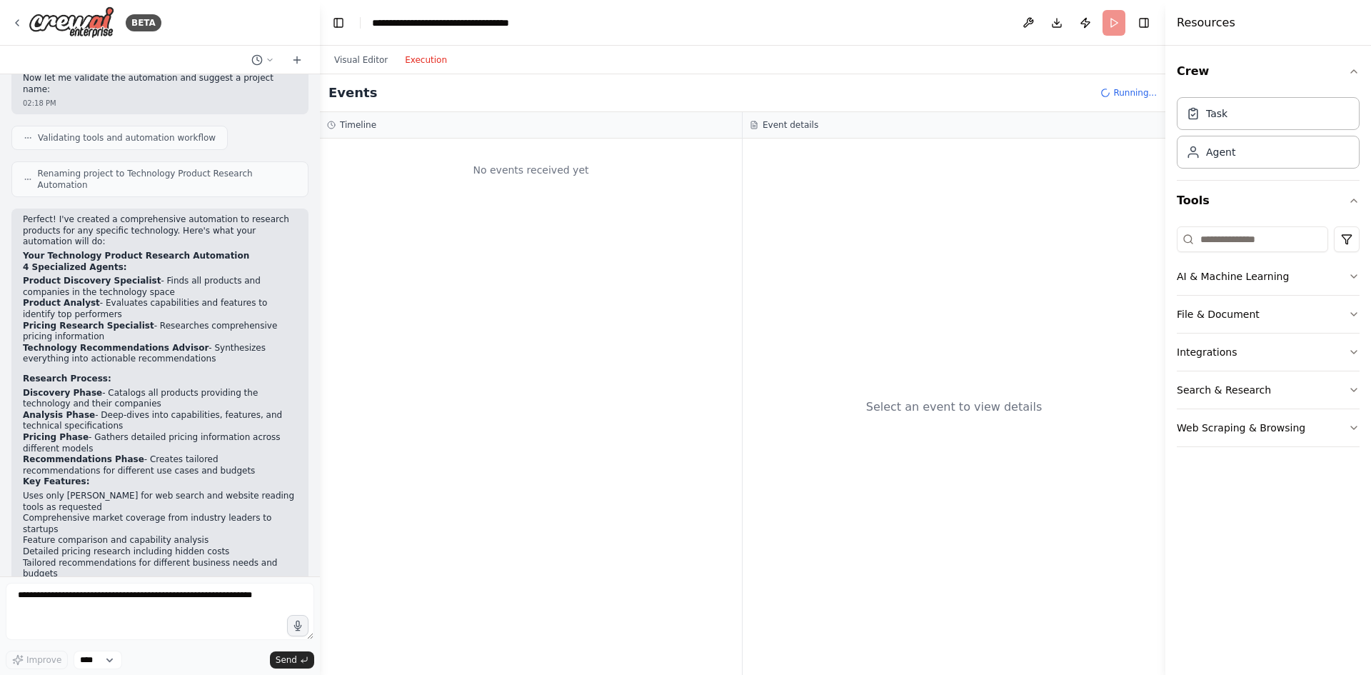
click at [543, 361] on div "No events received yet" at bounding box center [531, 407] width 422 height 536
click at [1129, 97] on span "Running..." at bounding box center [1135, 92] width 44 height 11
click at [364, 64] on button "Visual Editor" at bounding box center [361, 59] width 71 height 17
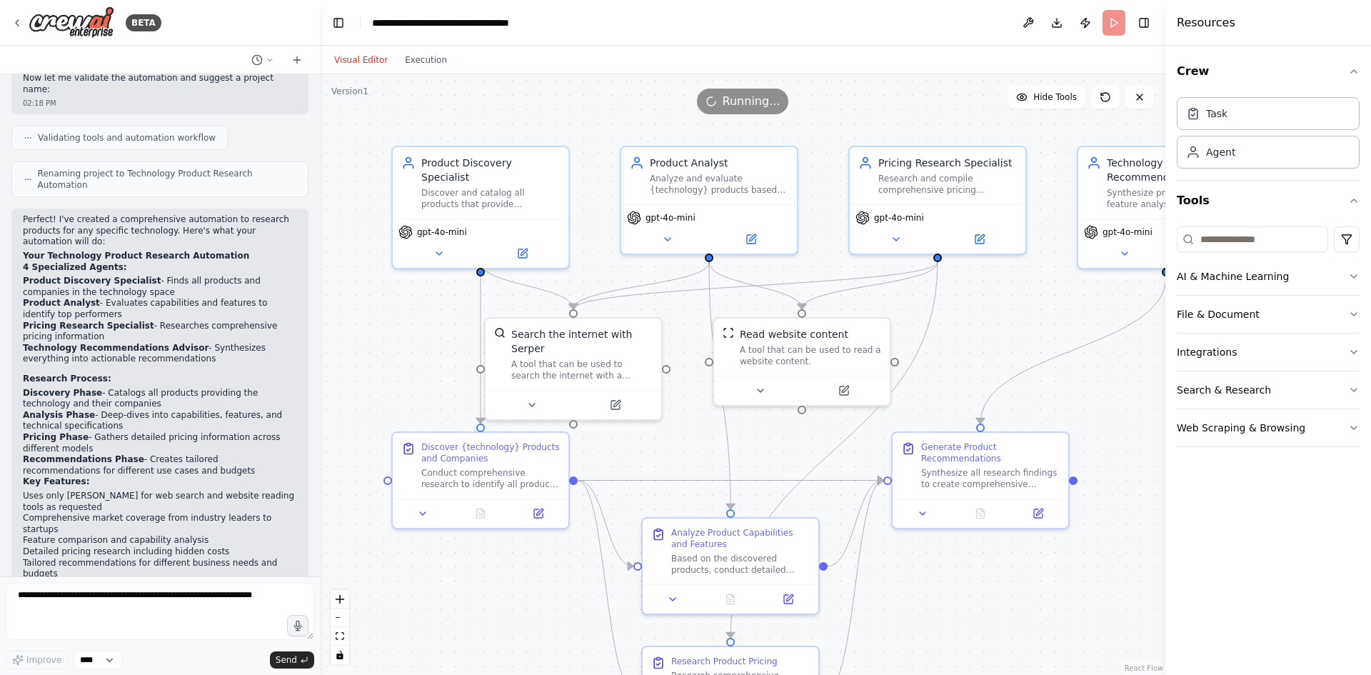
click at [746, 114] on div "Running..." at bounding box center [743, 102] width 92 height 26
click at [1139, 97] on icon at bounding box center [1139, 96] width 11 height 11
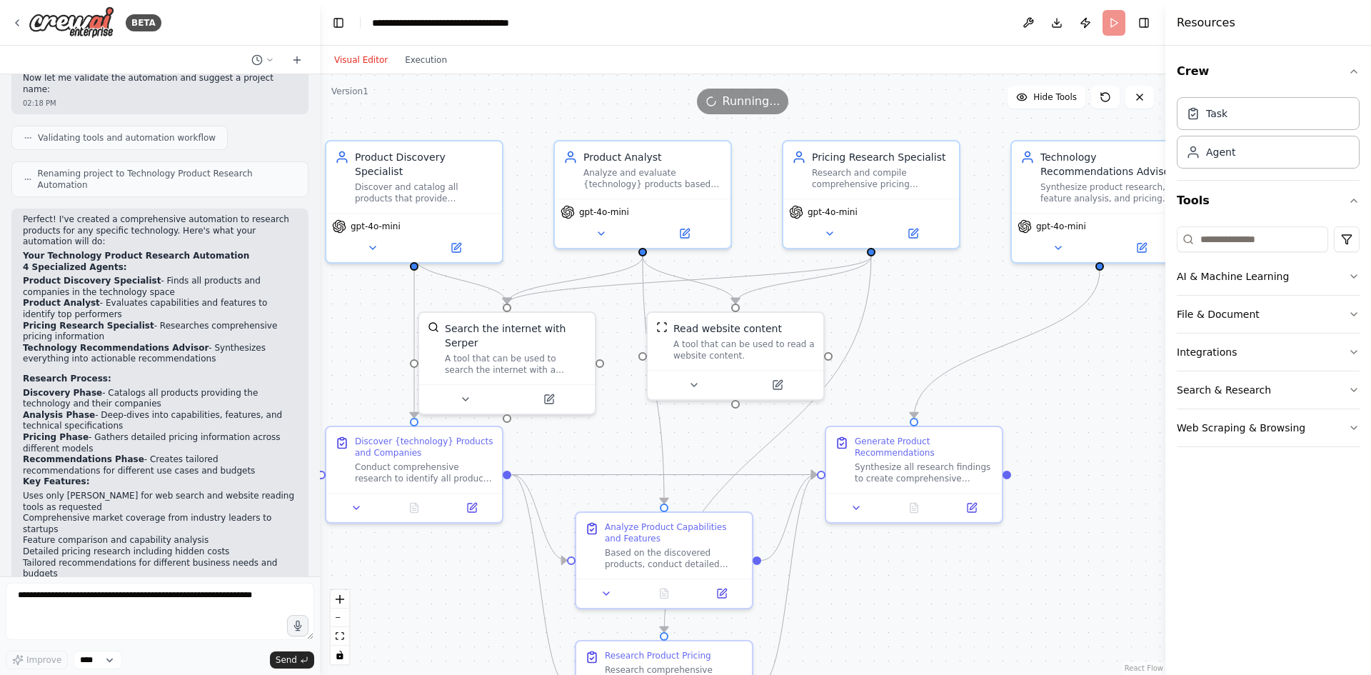
drag, startPoint x: 638, startPoint y: 120, endPoint x: 572, endPoint y: 114, distance: 66.6
click at [572, 114] on div ".deletable-edge-delete-btn { width: 20px; height: 20px; border: 0px solid #ffff…" at bounding box center [742, 374] width 845 height 600
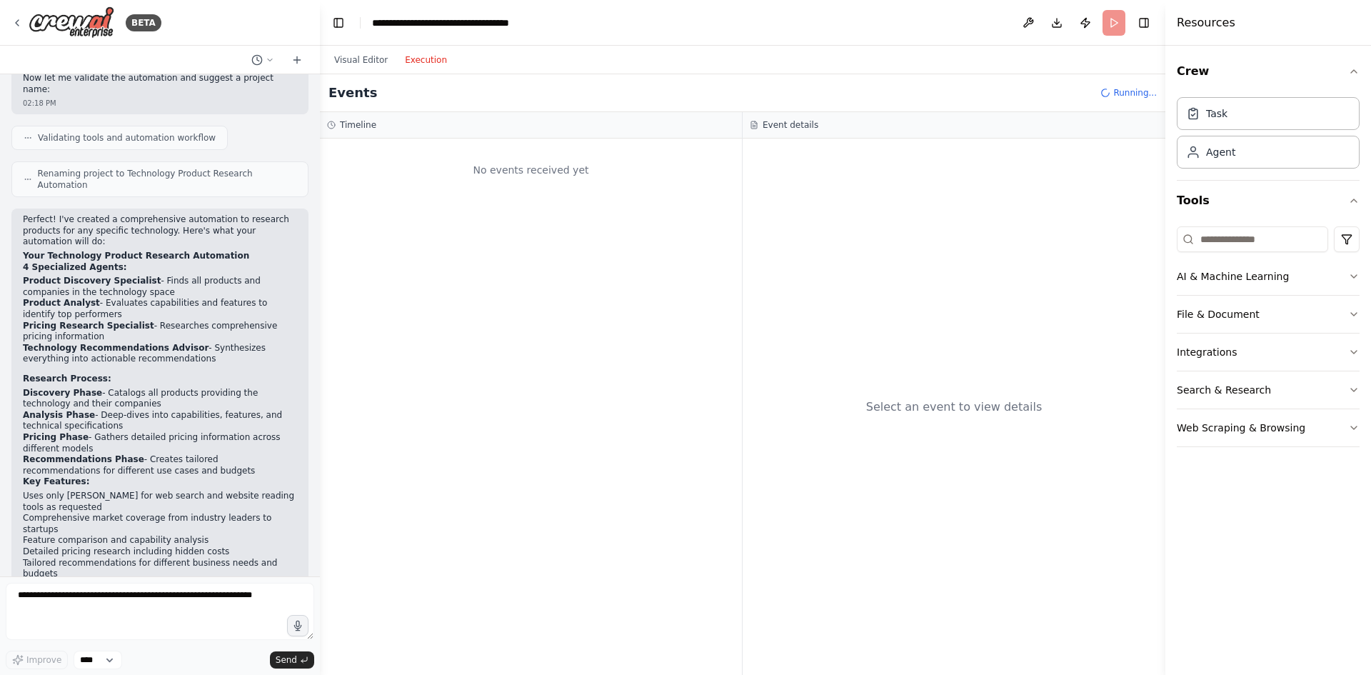
click at [433, 66] on button "Execution" at bounding box center [425, 59] width 59 height 17
click at [1247, 113] on div "Task" at bounding box center [1268, 112] width 183 height 33
click at [1240, 282] on button "AI & Machine Learning" at bounding box center [1268, 276] width 183 height 37
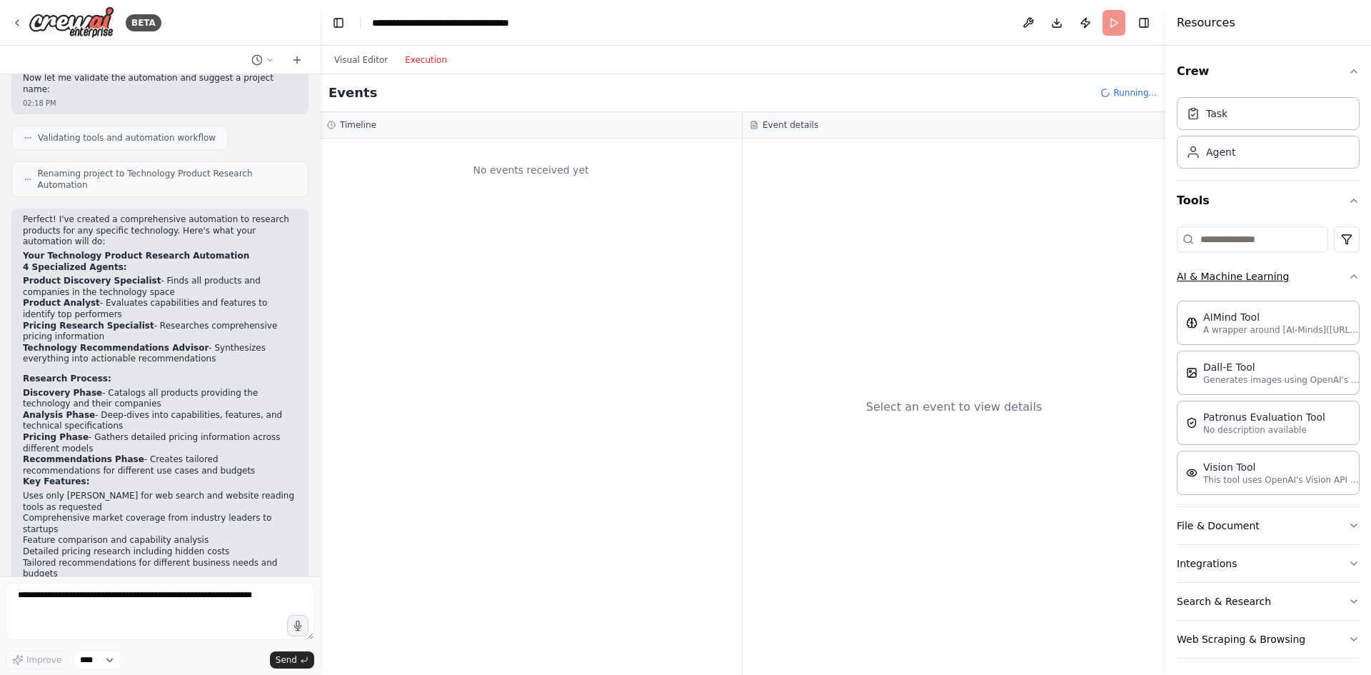
click at [1240, 282] on button "AI & Machine Learning" at bounding box center [1268, 276] width 183 height 37
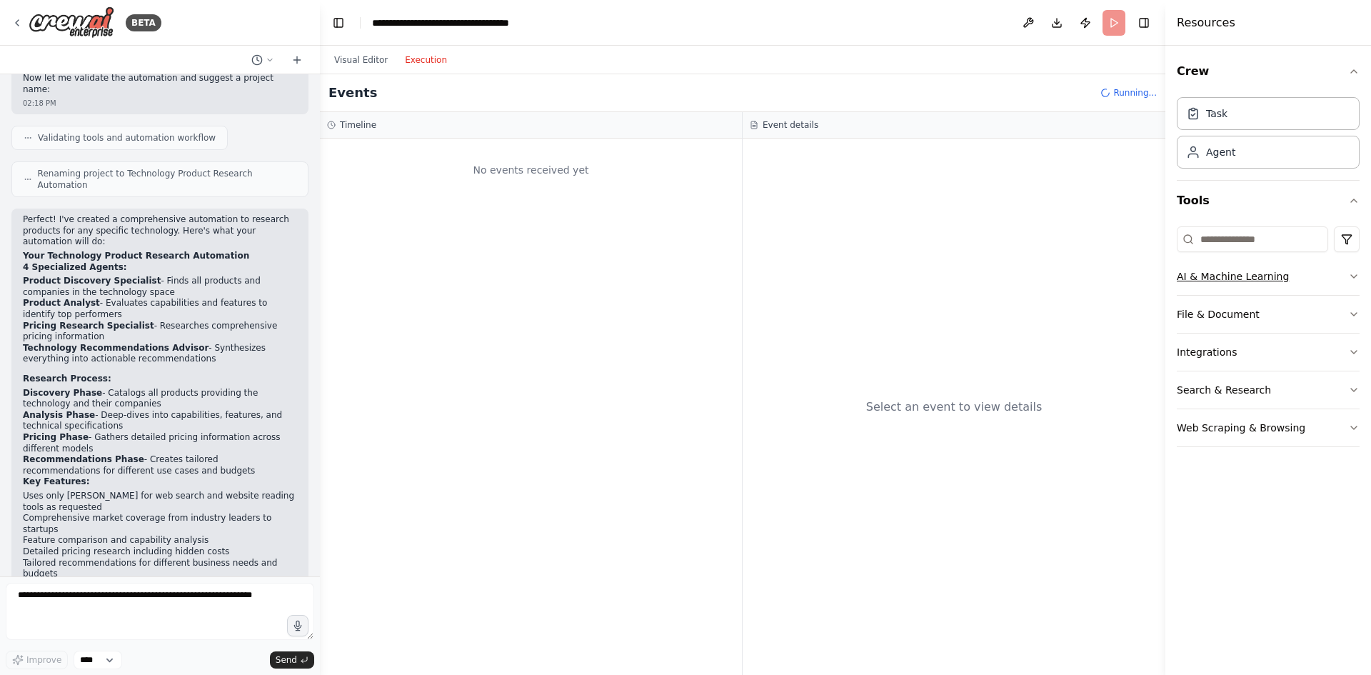
click at [1240, 282] on button "AI & Machine Learning" at bounding box center [1268, 276] width 183 height 37
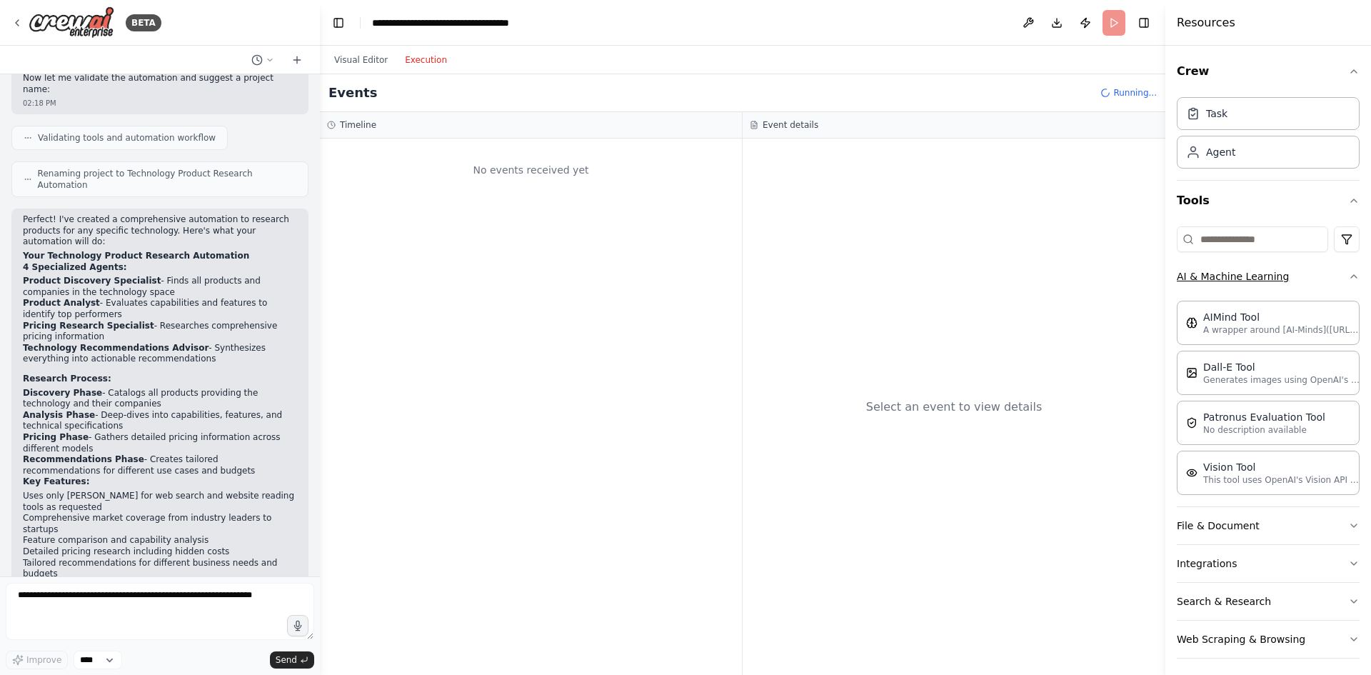
click at [1240, 282] on button "AI & Machine Learning" at bounding box center [1268, 276] width 183 height 37
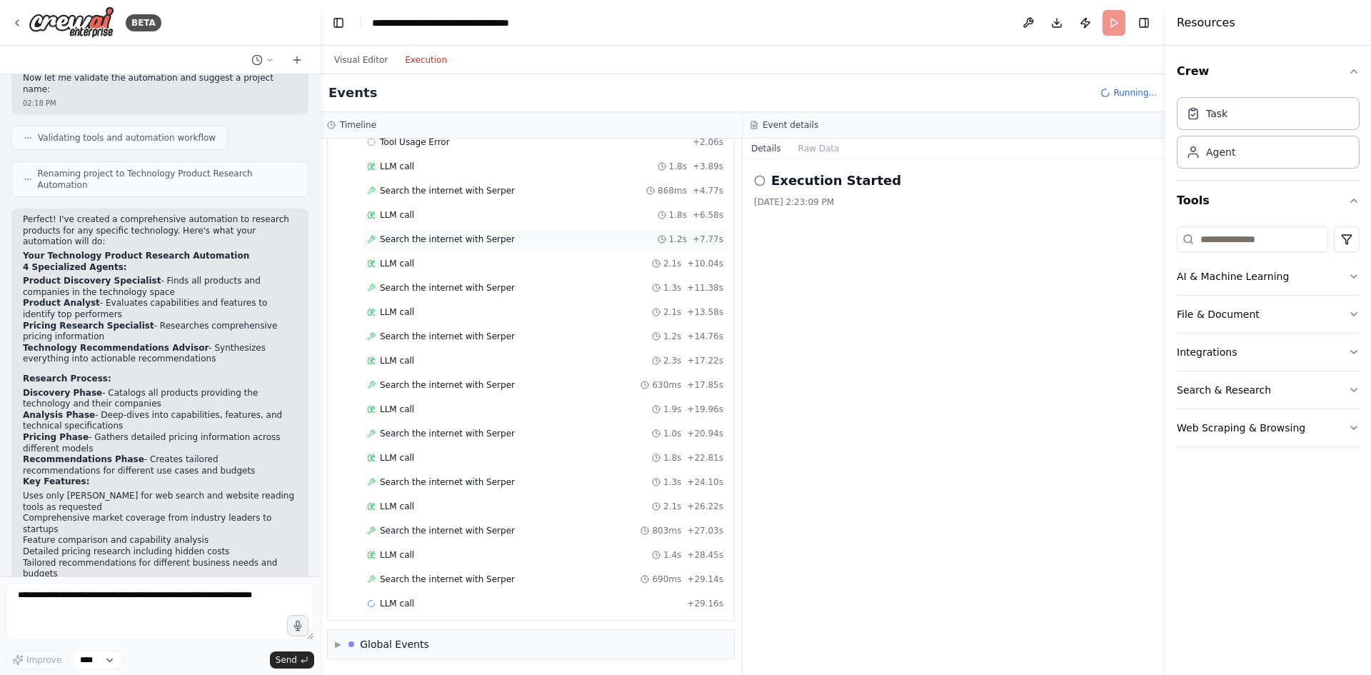
scroll to position [0, 0]
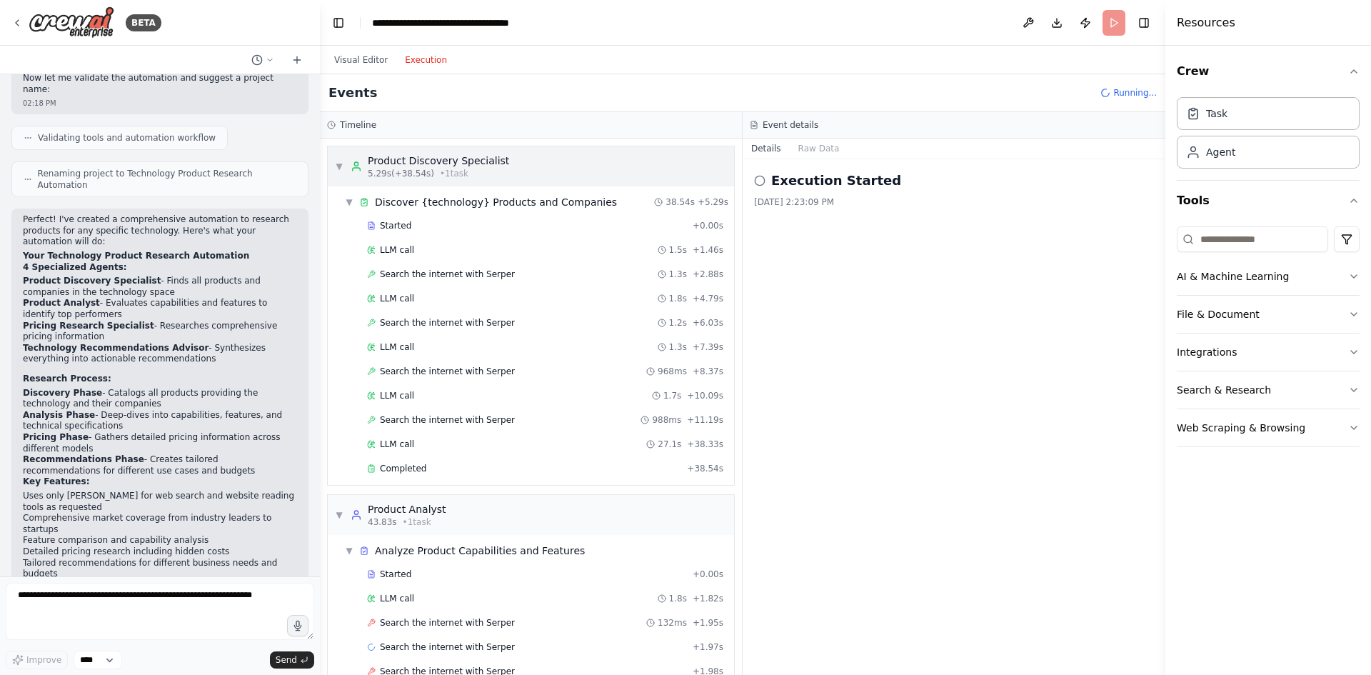
click at [336, 163] on span "▼" at bounding box center [339, 166] width 9 height 11
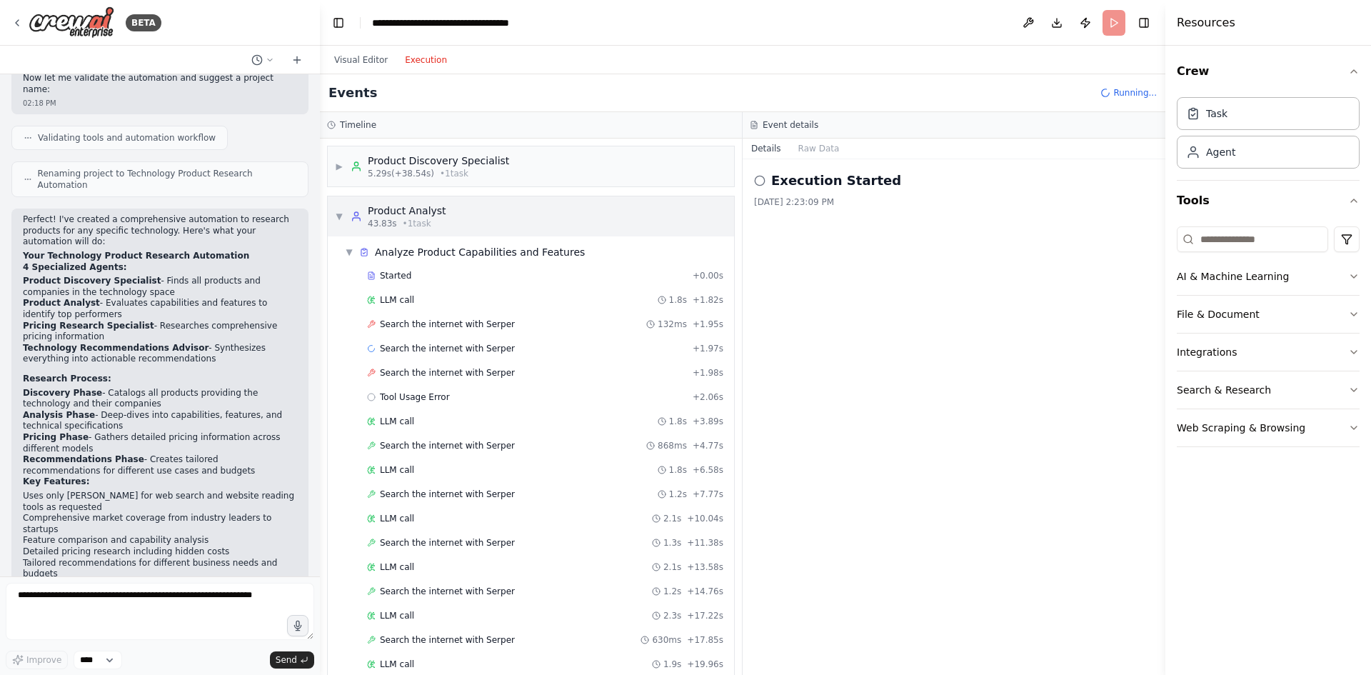
click at [340, 219] on span "▼" at bounding box center [339, 216] width 9 height 11
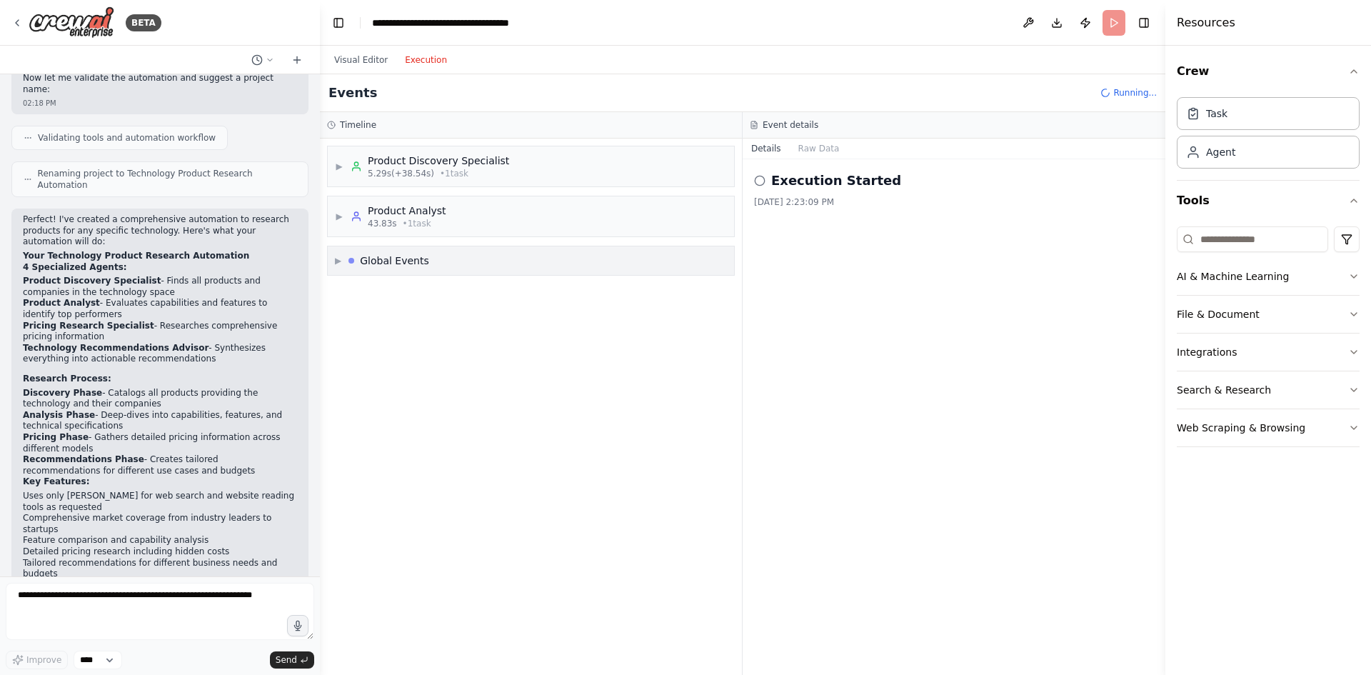
click at [341, 261] on span "▶" at bounding box center [338, 260] width 6 height 11
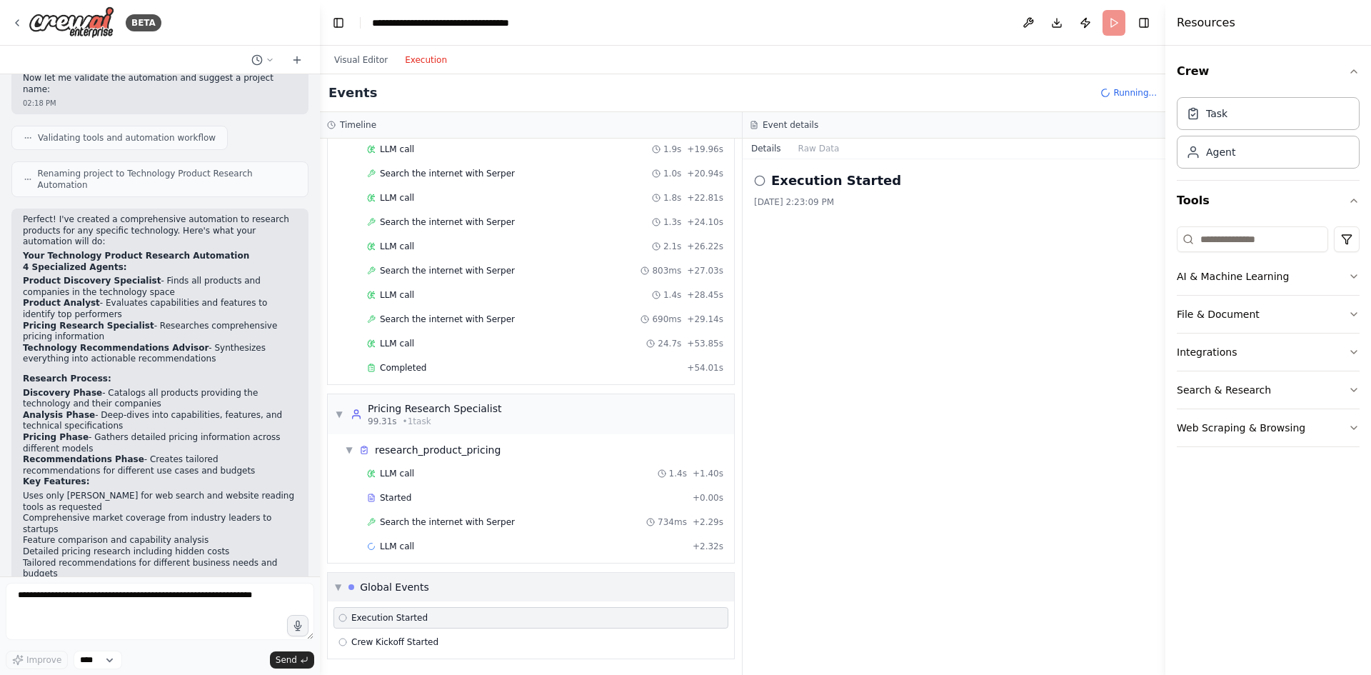
scroll to position [838, 0]
